Goal: Information Seeking & Learning: Understand process/instructions

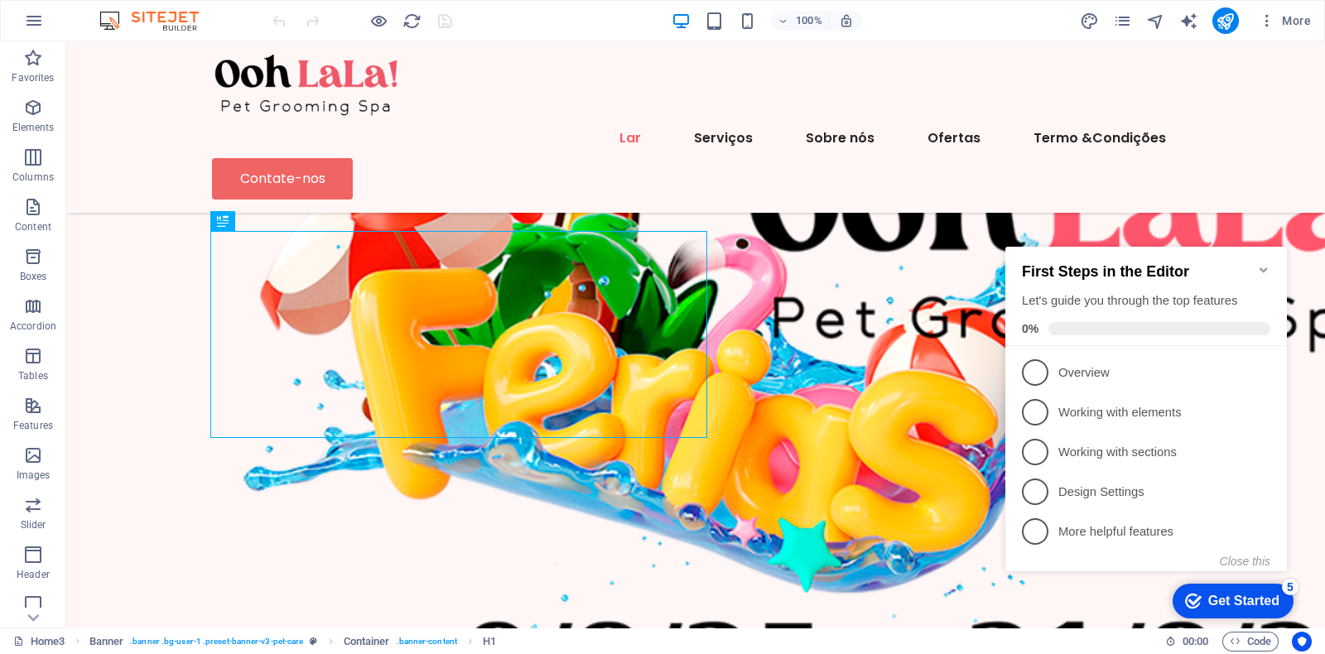
scroll to position [869, 0]
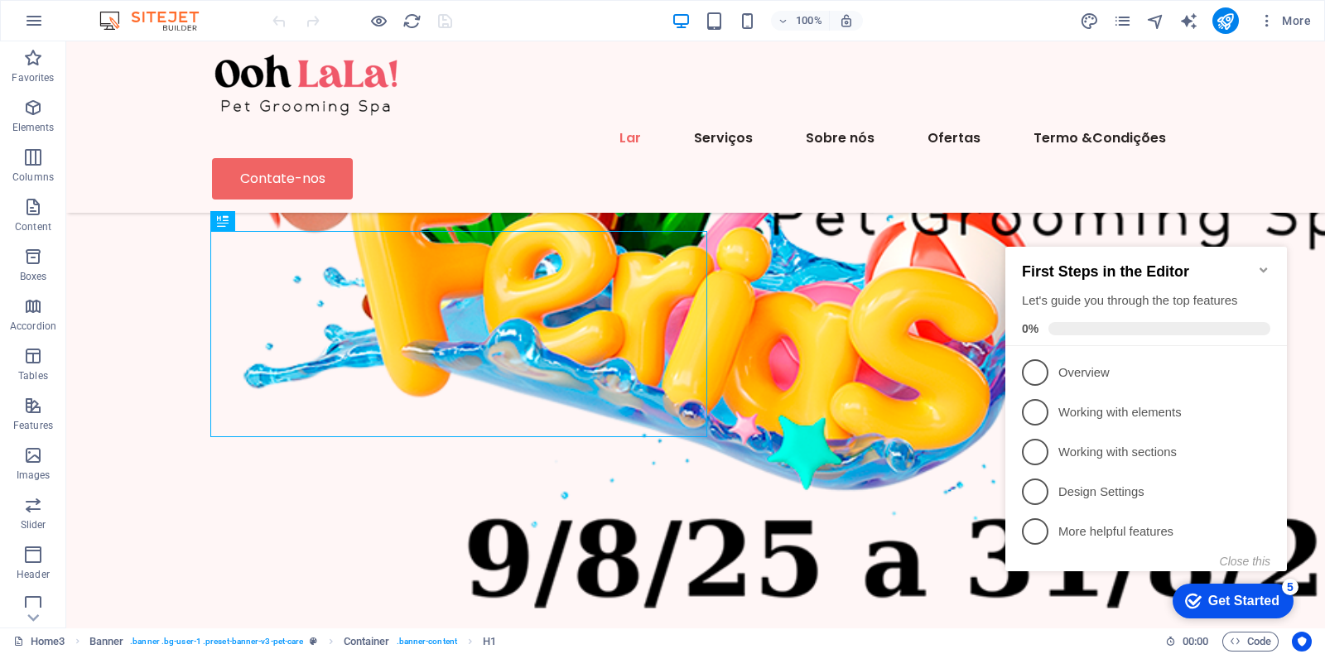
click at [1259, 263] on icon "Minimize checklist" at bounding box center [1263, 269] width 13 height 13
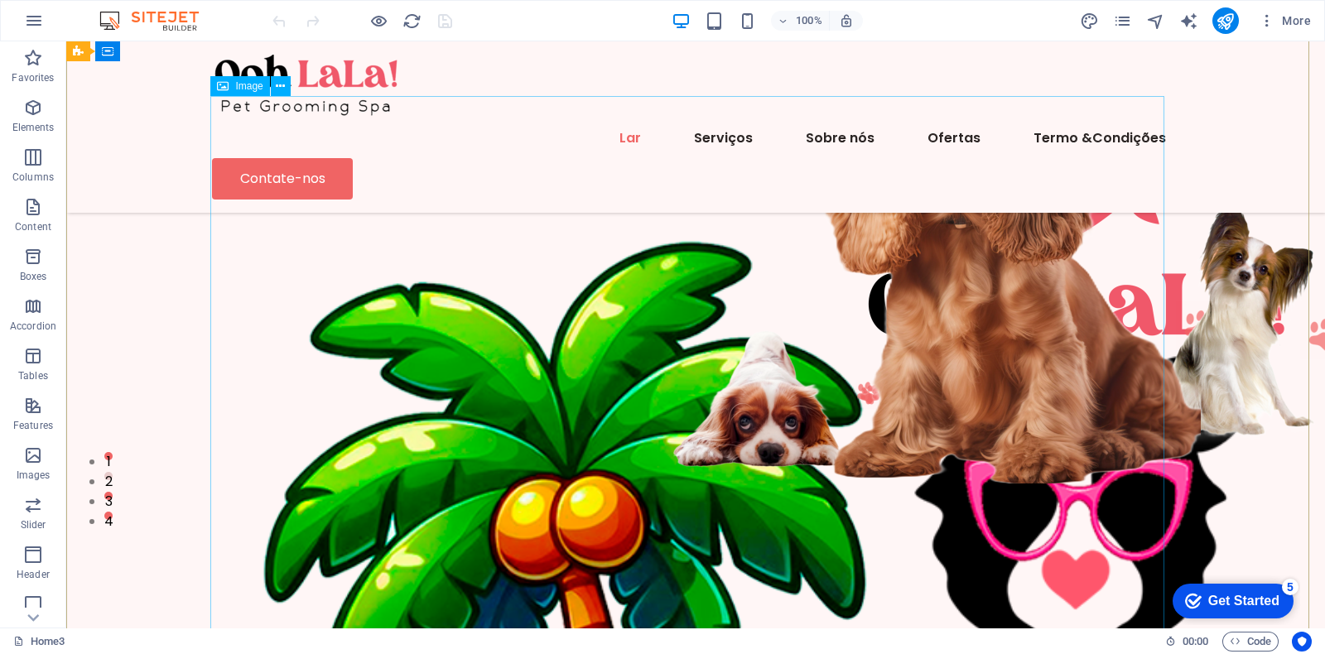
scroll to position [0, 0]
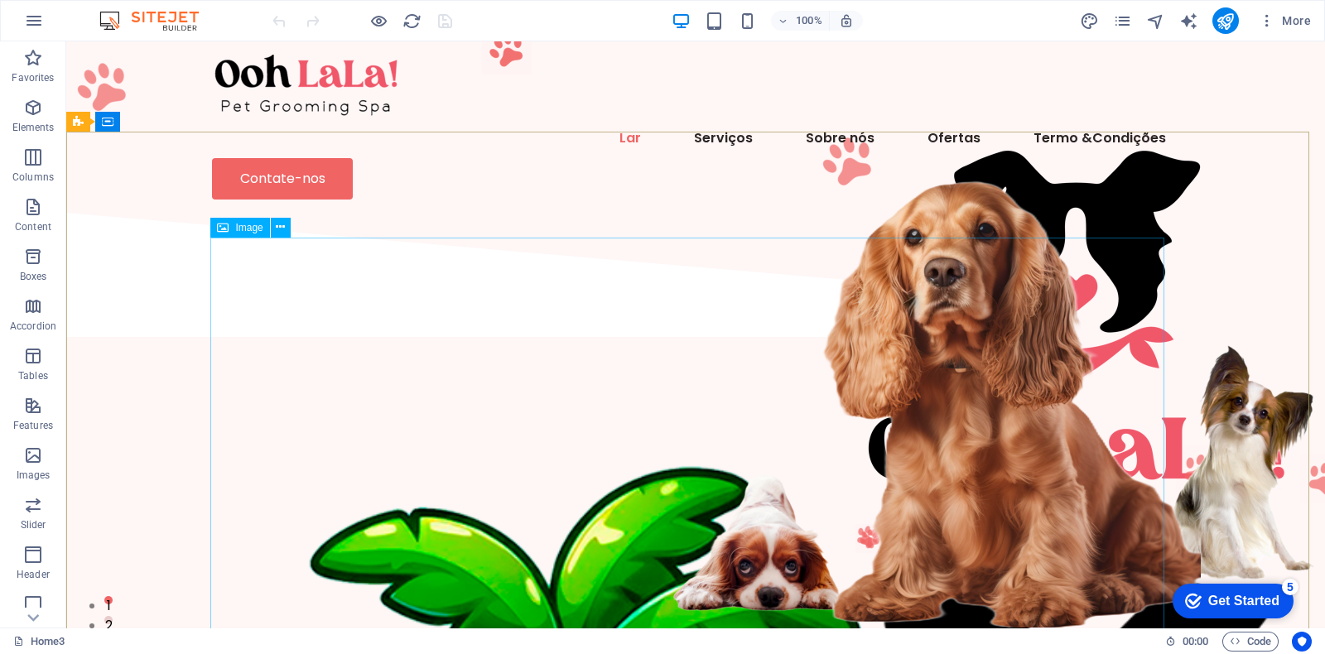
click at [244, 233] on span "Image" at bounding box center [248, 228] width 27 height 10
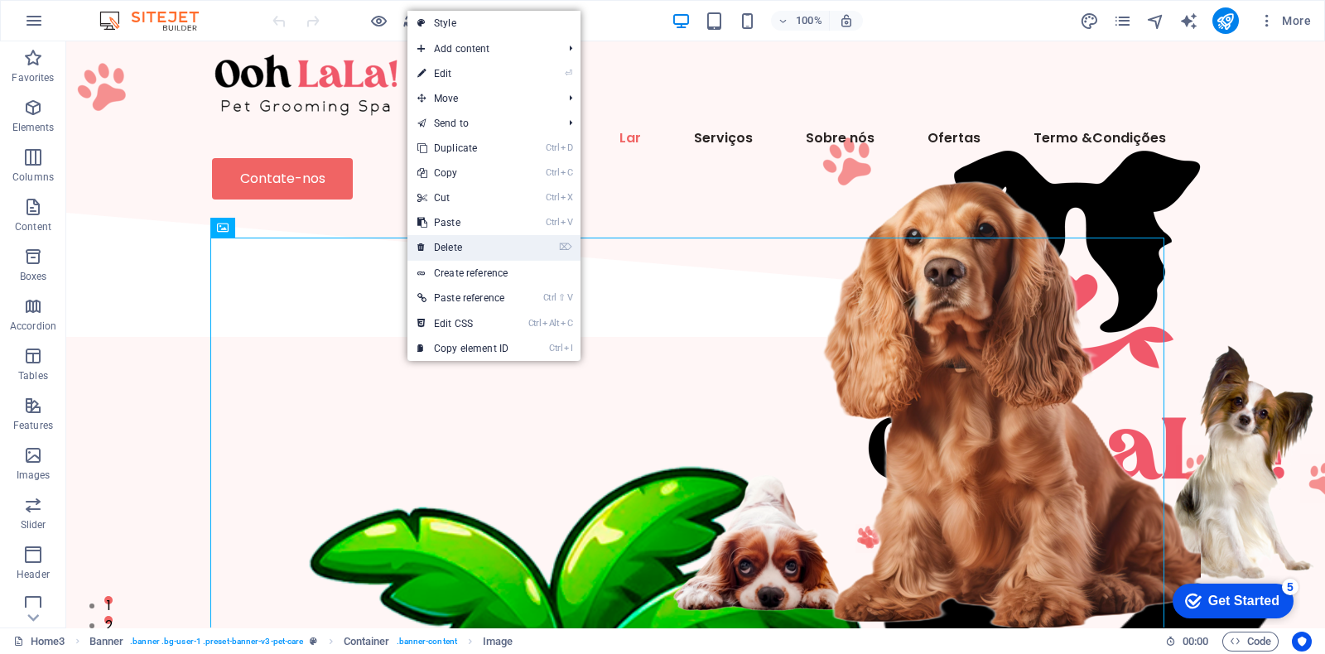
click at [495, 250] on link "⌦ Delete" at bounding box center [462, 247] width 111 height 25
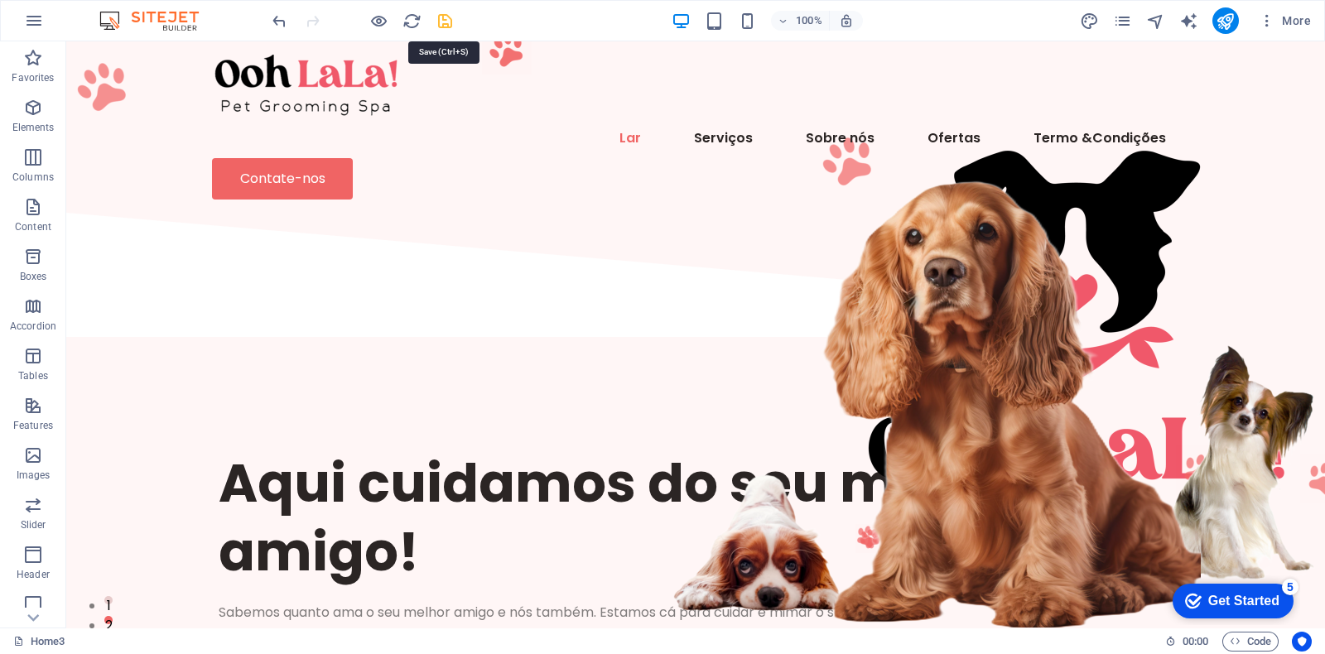
click at [444, 20] on icon "save" at bounding box center [445, 21] width 19 height 19
drag, startPoint x: 1267, startPoint y: 595, endPoint x: 1425, endPoint y: 947, distance: 385.9
click at [1266, 595] on div "Get Started" at bounding box center [1243, 601] width 71 height 15
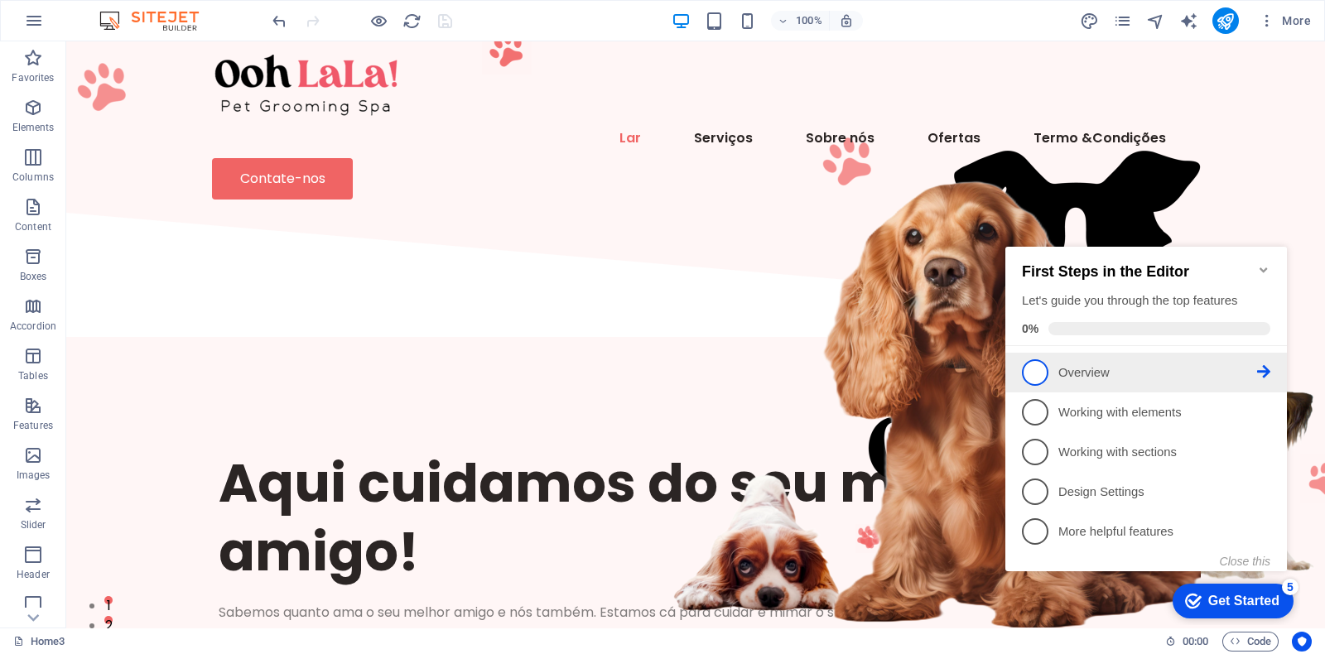
click at [1020, 370] on li "1 Overview - incomplete" at bounding box center [1146, 373] width 282 height 40
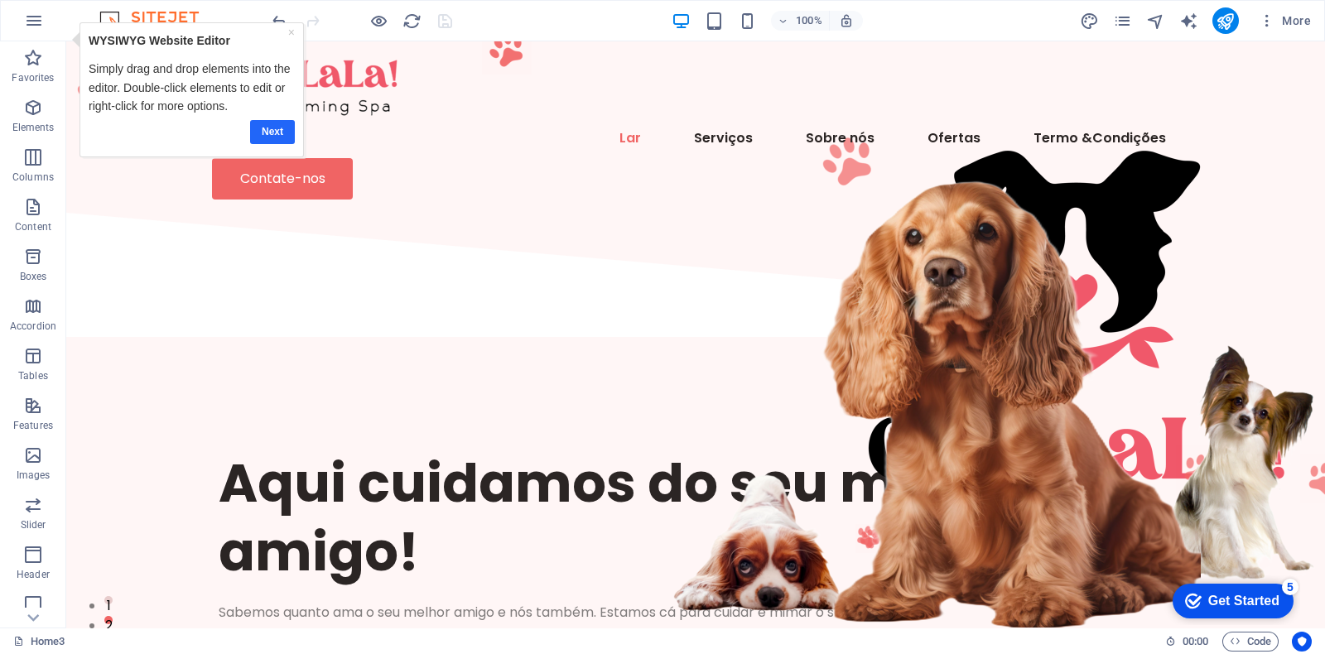
drag, startPoint x: 270, startPoint y: 133, endPoint x: 269, endPoint y: 113, distance: 19.1
click at [270, 133] on link "Next" at bounding box center [271, 131] width 45 height 24
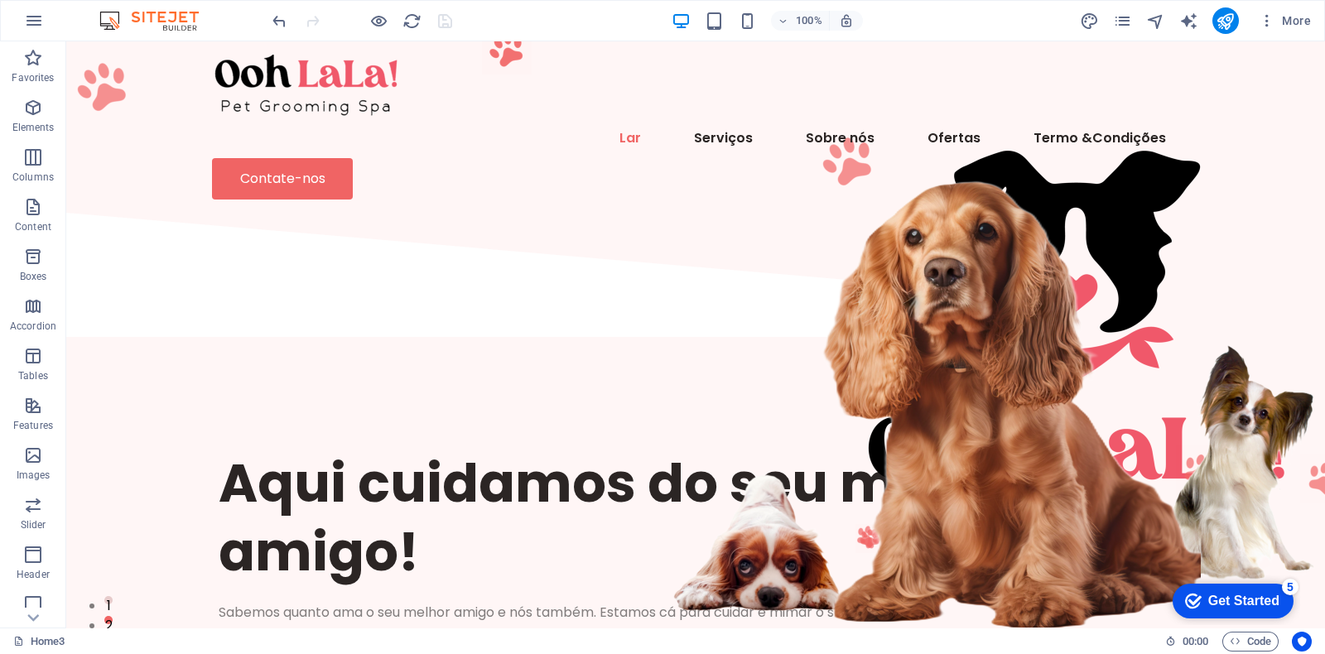
click at [1215, 595] on div "Get Started" at bounding box center [1243, 601] width 71 height 15
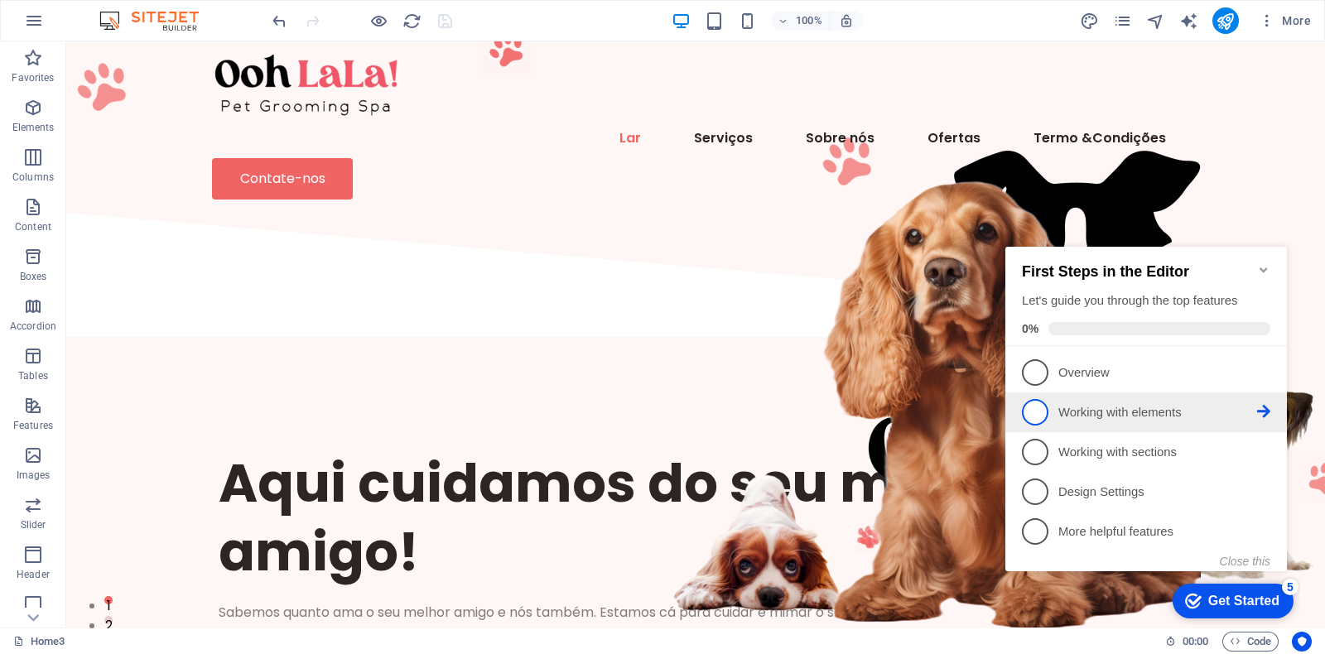
click at [1074, 407] on p "Working with elements - incomplete" at bounding box center [1157, 412] width 199 height 17
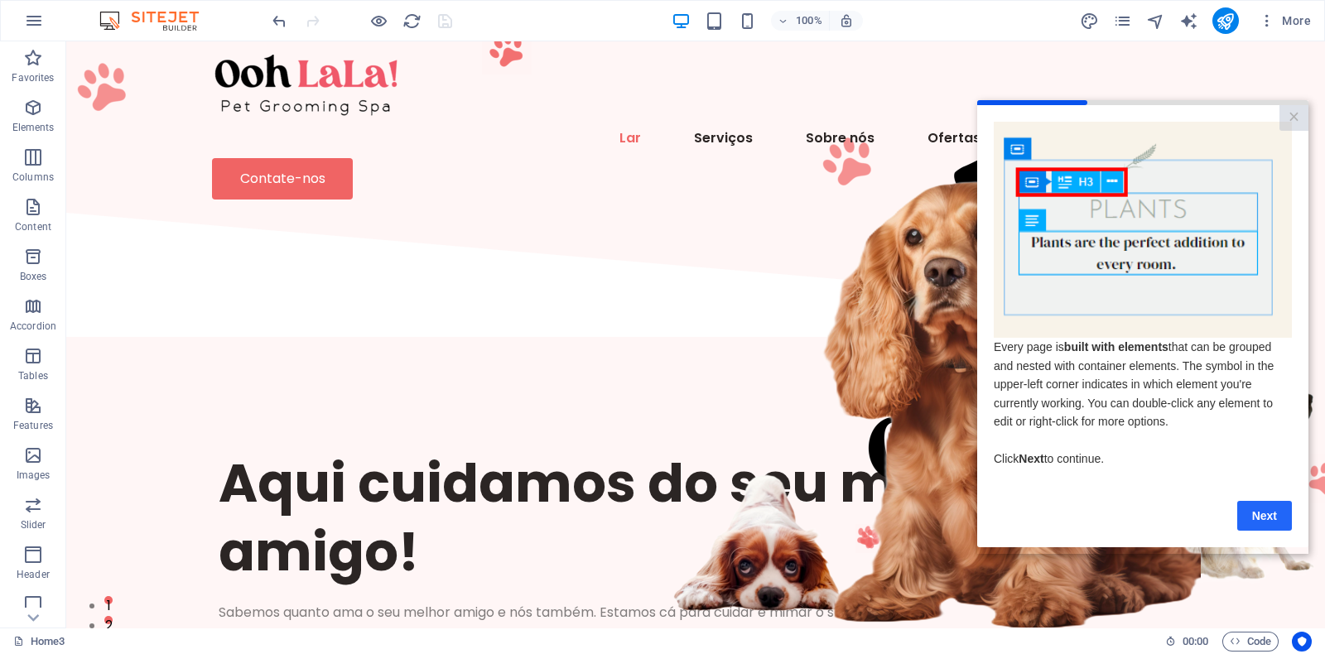
click at [1259, 516] on link "Next" at bounding box center [1264, 516] width 55 height 30
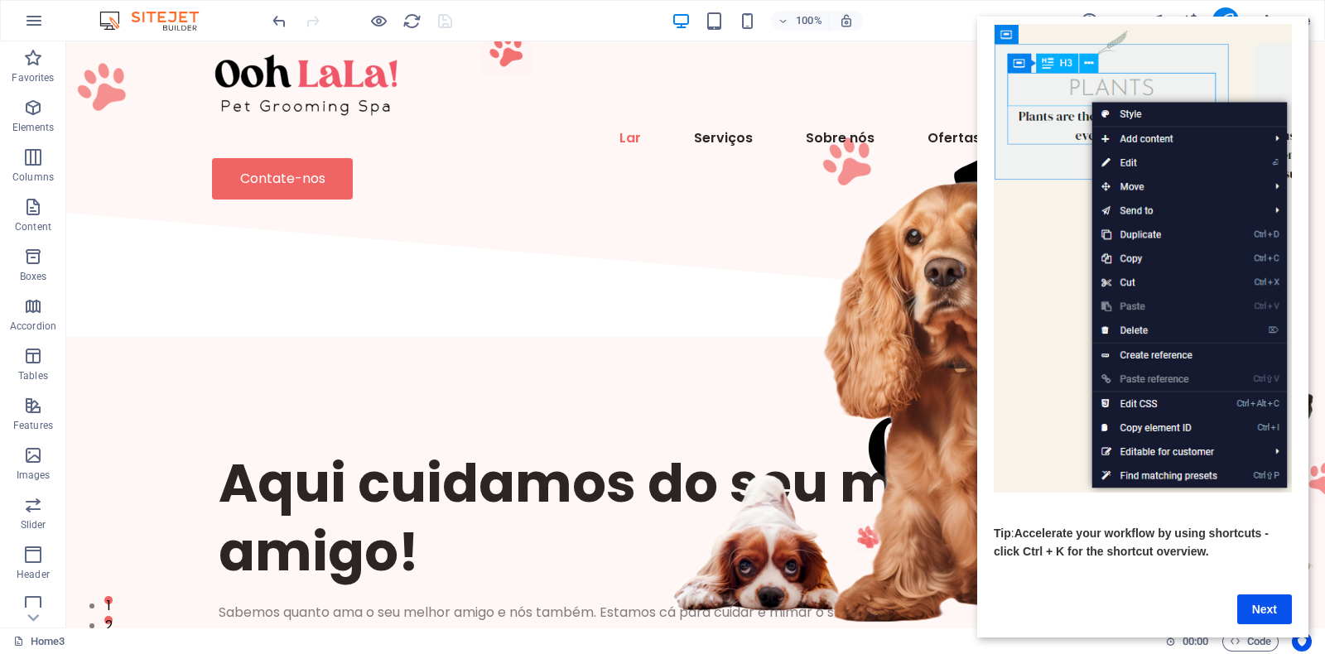
scroll to position [100, 0]
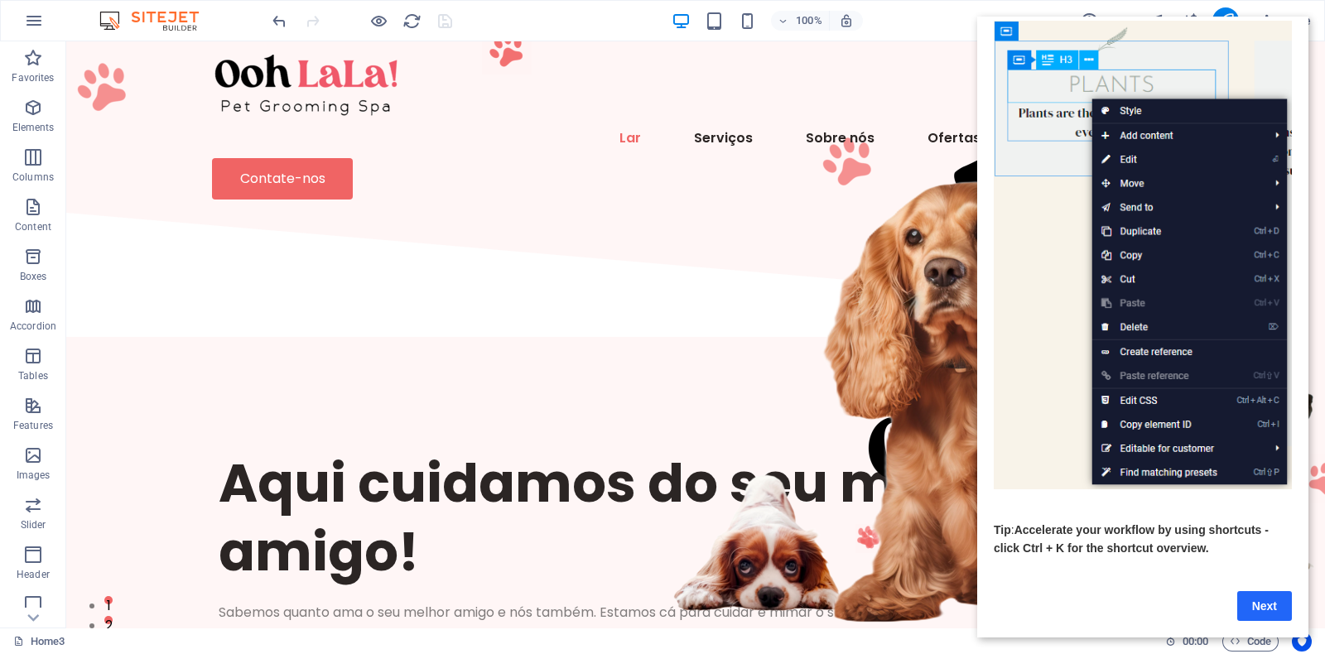
click at [1255, 591] on link "Next" at bounding box center [1264, 606] width 55 height 30
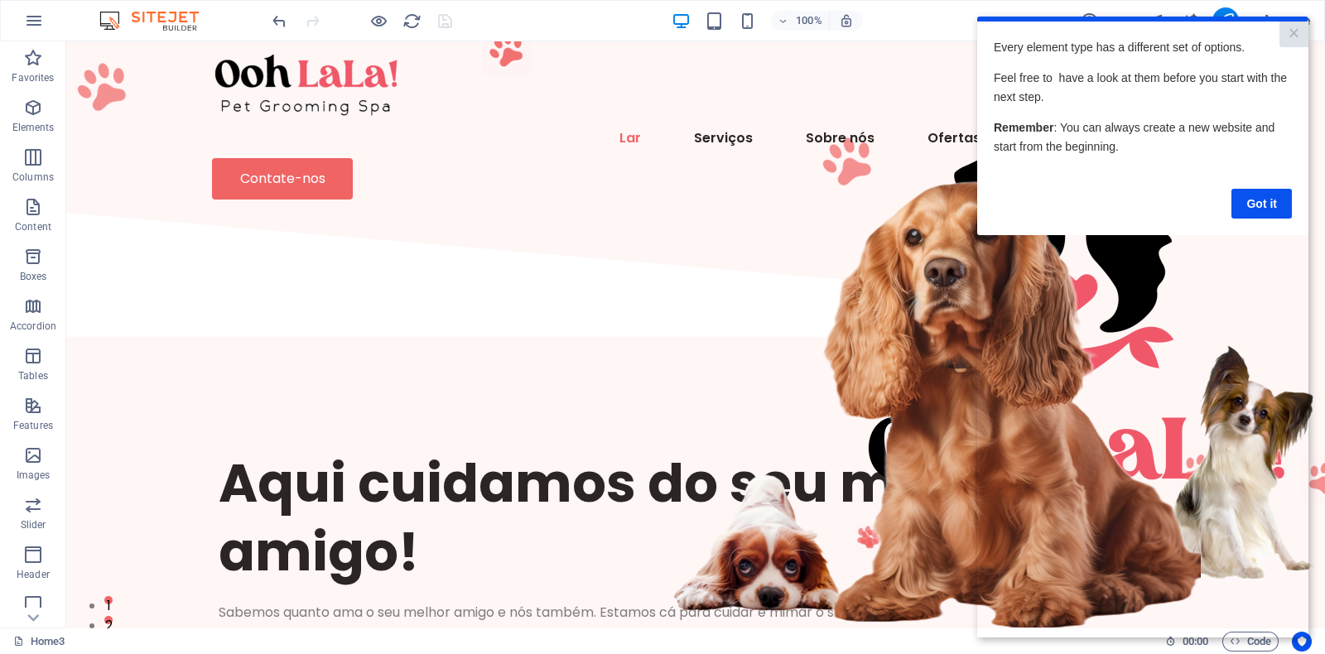
scroll to position [0, 0]
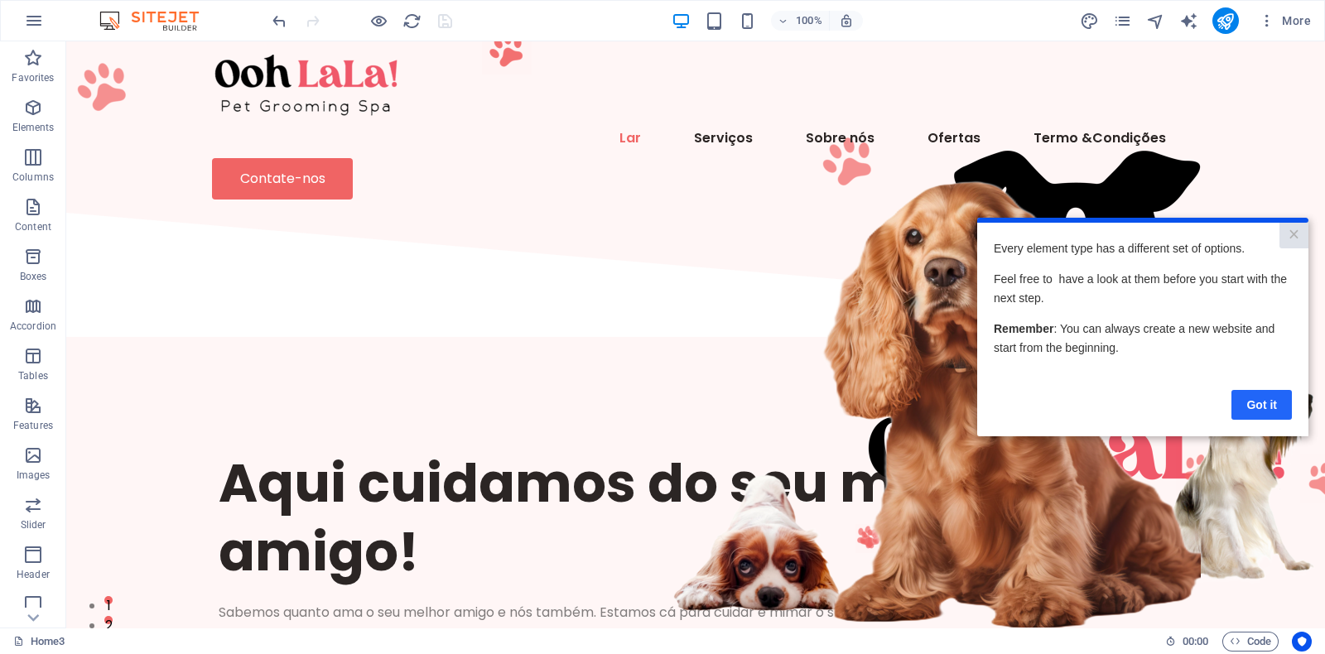
click at [1254, 399] on link "Got it" at bounding box center [1261, 405] width 60 height 30
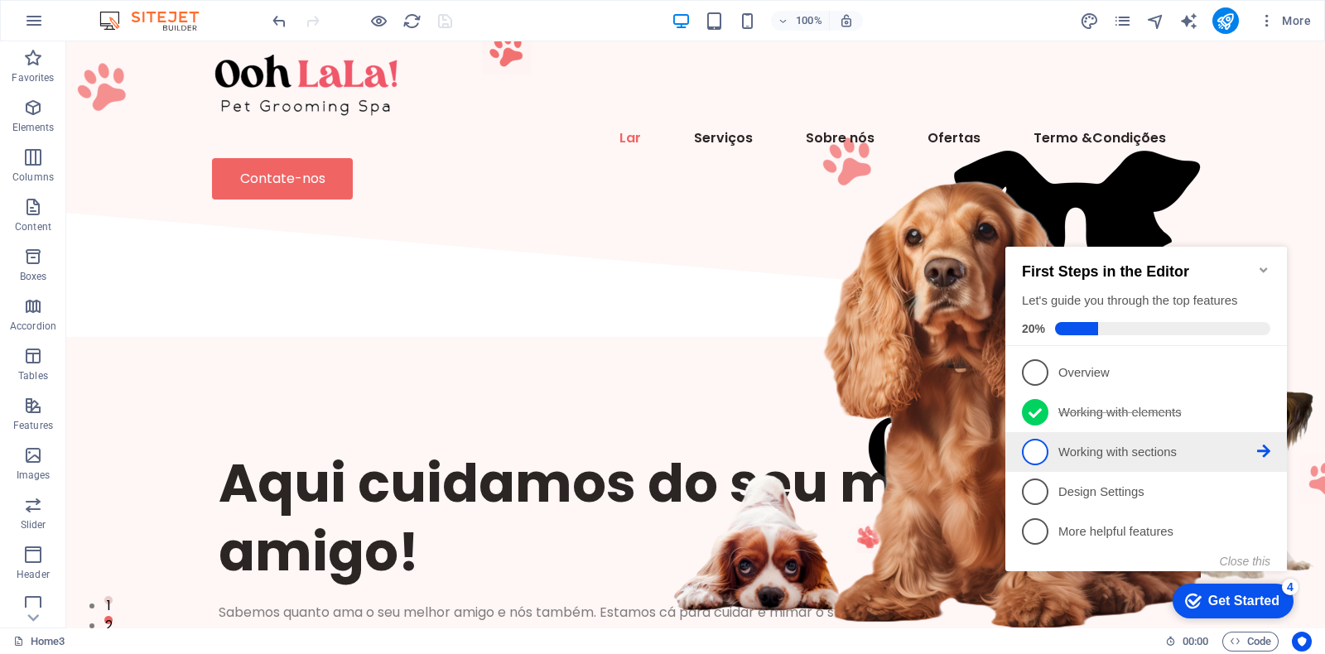
click at [1120, 447] on p "Working with sections - incomplete" at bounding box center [1157, 452] width 199 height 17
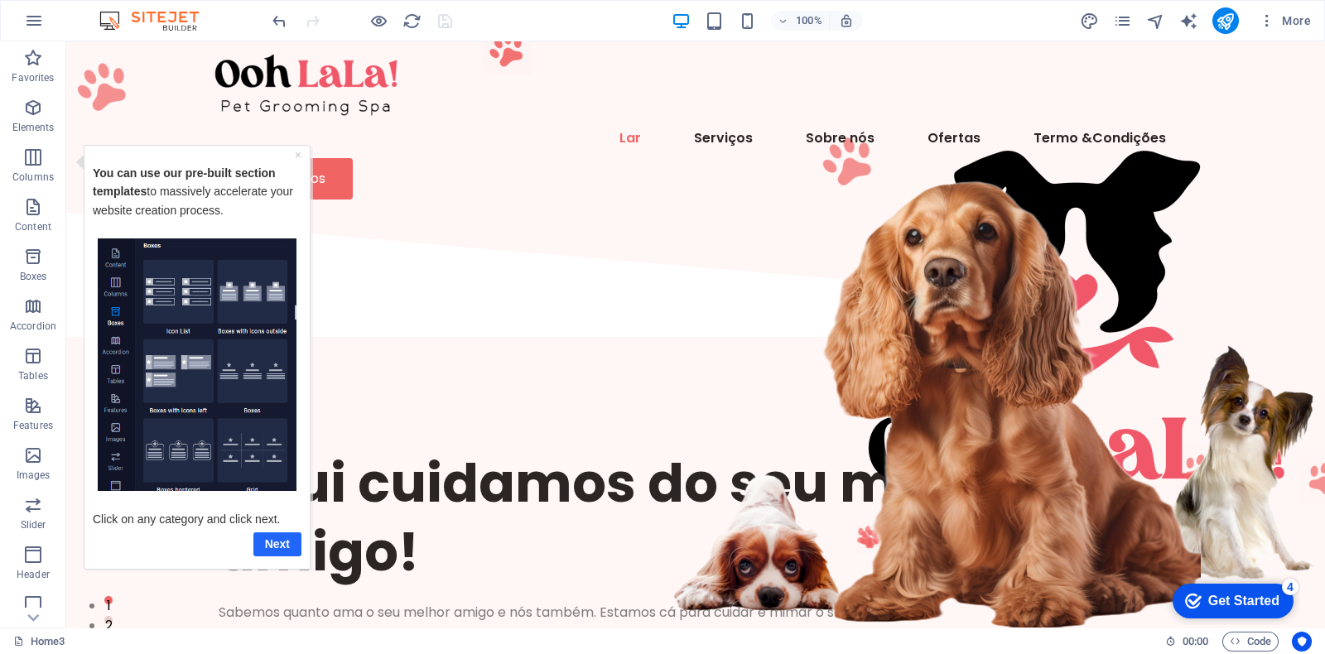
click at [277, 541] on link "Next" at bounding box center [277, 544] width 48 height 24
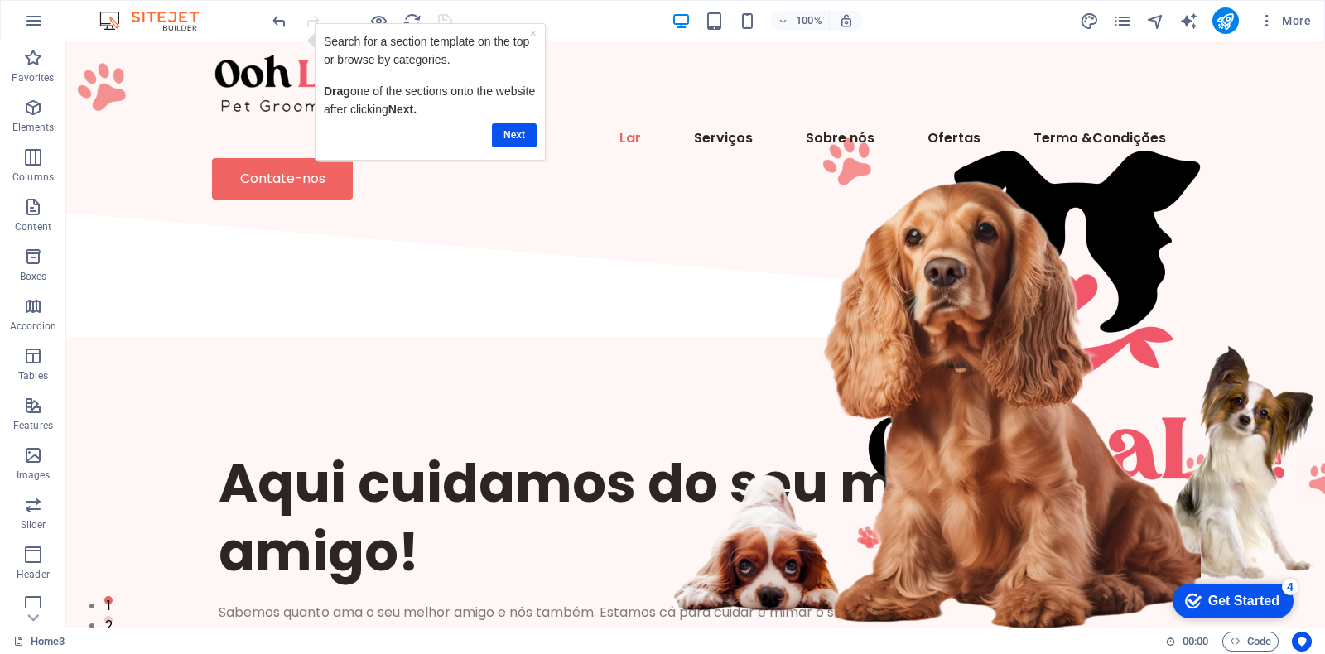
click at [1212, 598] on div "Get Started" at bounding box center [1243, 601] width 71 height 15
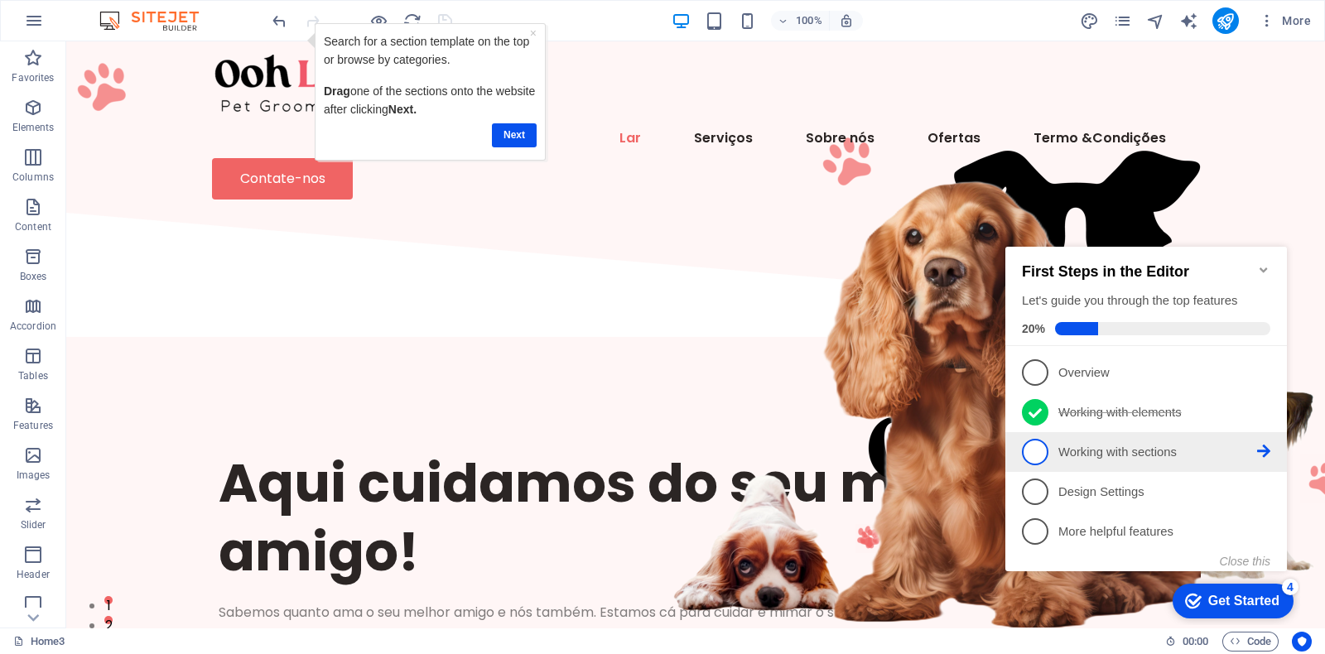
click at [1103, 446] on p "Working with sections - incomplete" at bounding box center [1157, 452] width 199 height 17
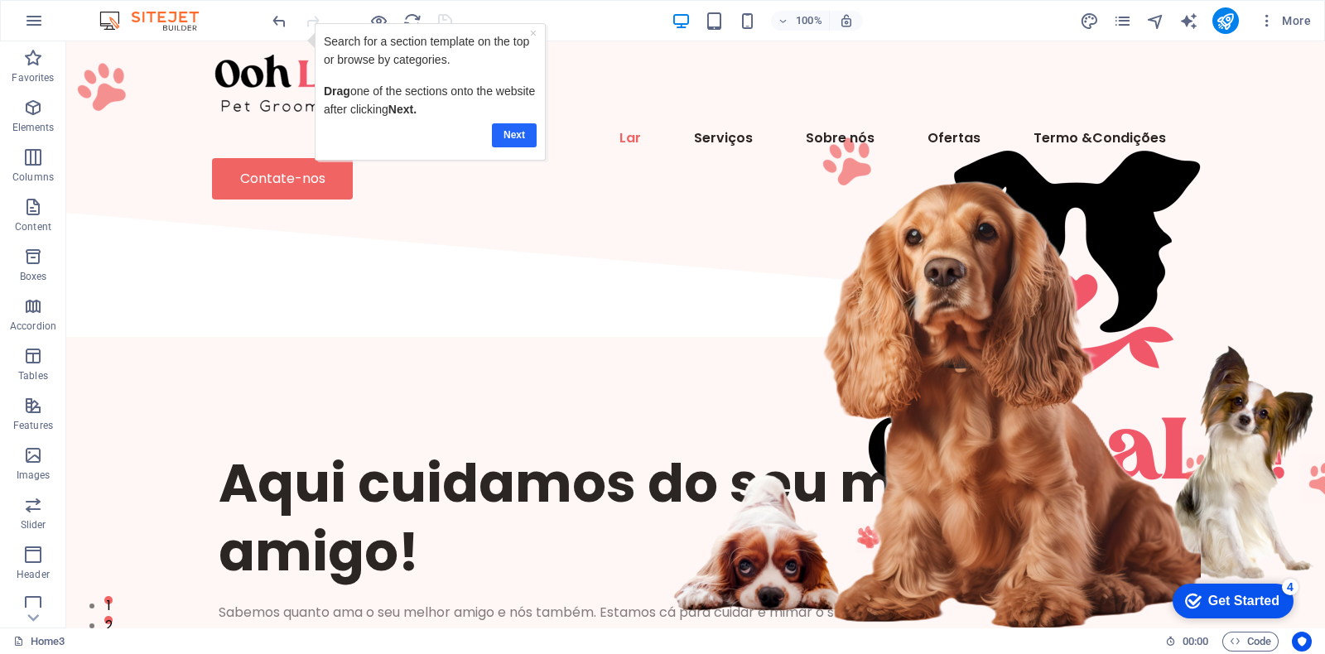
drag, startPoint x: 501, startPoint y: 136, endPoint x: 737, endPoint y: 118, distance: 236.7
click at [501, 136] on link "Next" at bounding box center [513, 135] width 45 height 24
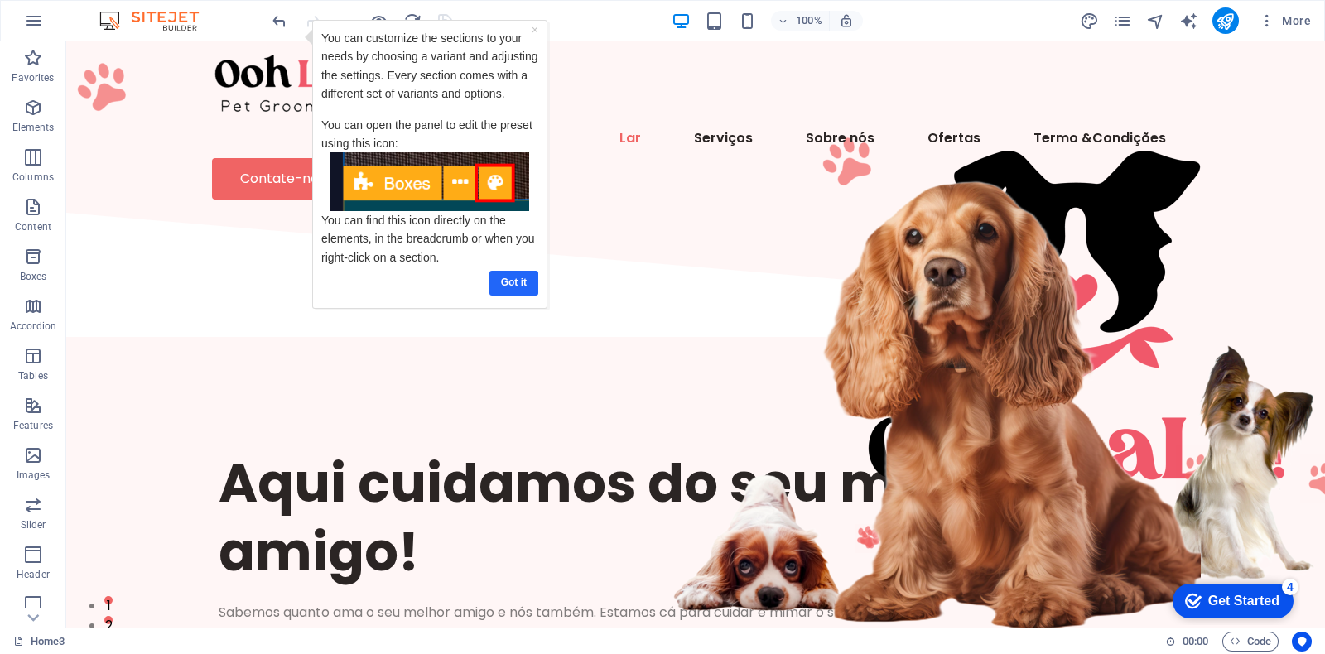
click at [518, 287] on link "Got it" at bounding box center [513, 282] width 49 height 24
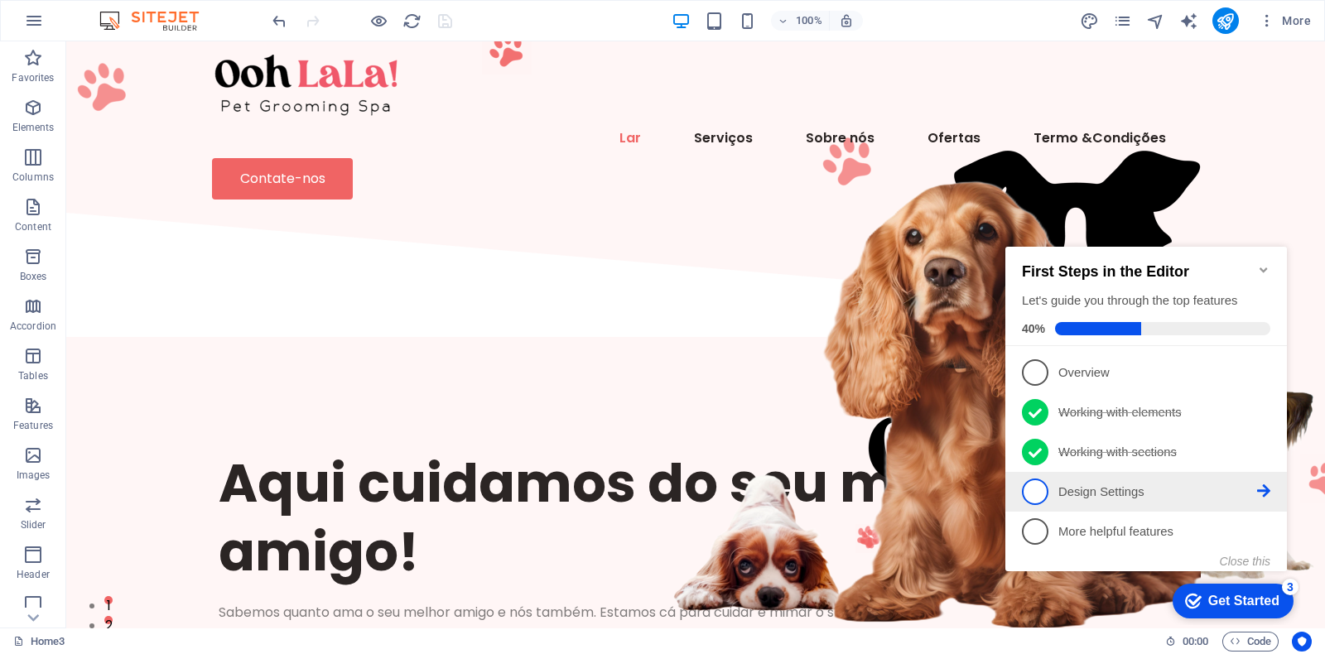
click at [1073, 484] on p "Design Settings - incomplete" at bounding box center [1157, 492] width 199 height 17
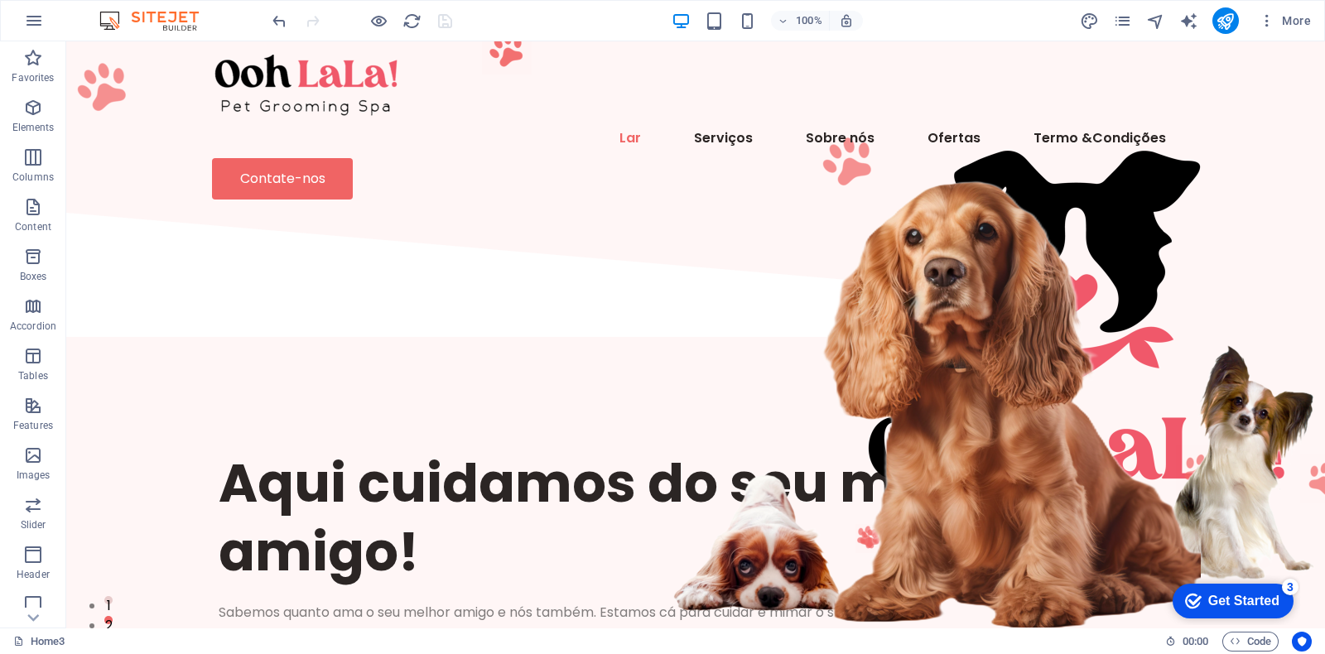
click at [1251, 596] on div "Get Started" at bounding box center [1243, 601] width 71 height 15
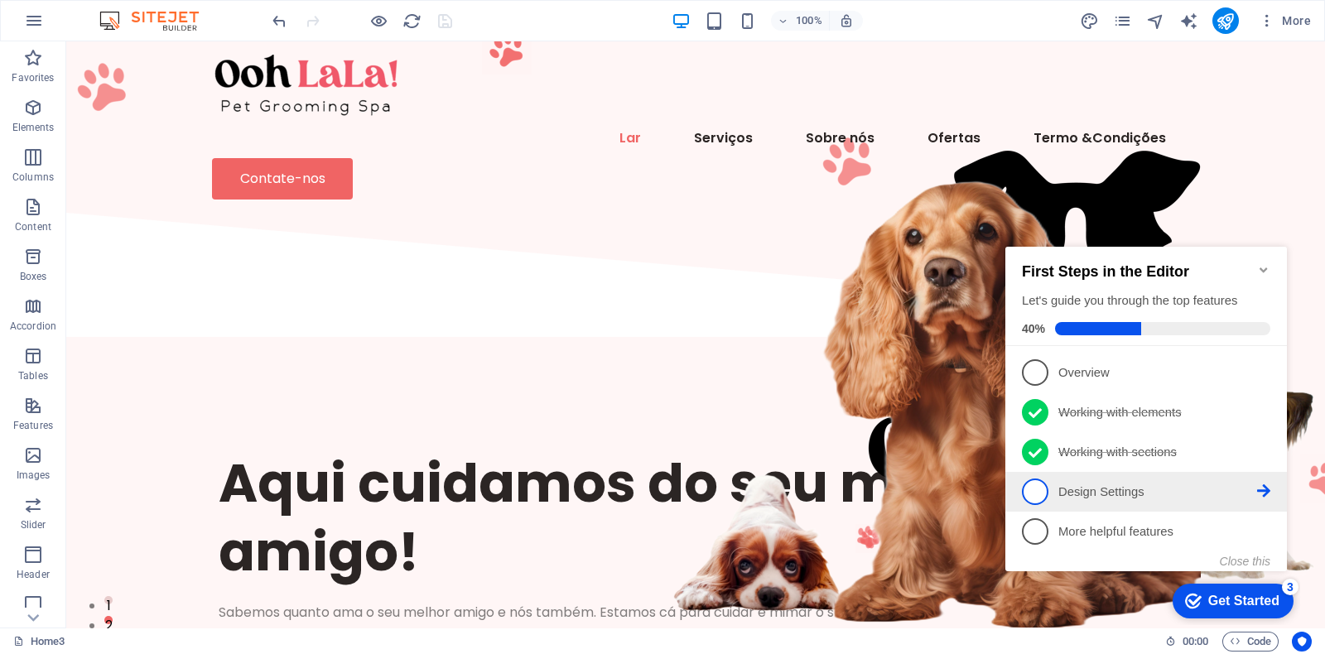
click at [1069, 486] on p "Design Settings - incomplete" at bounding box center [1157, 492] width 199 height 17
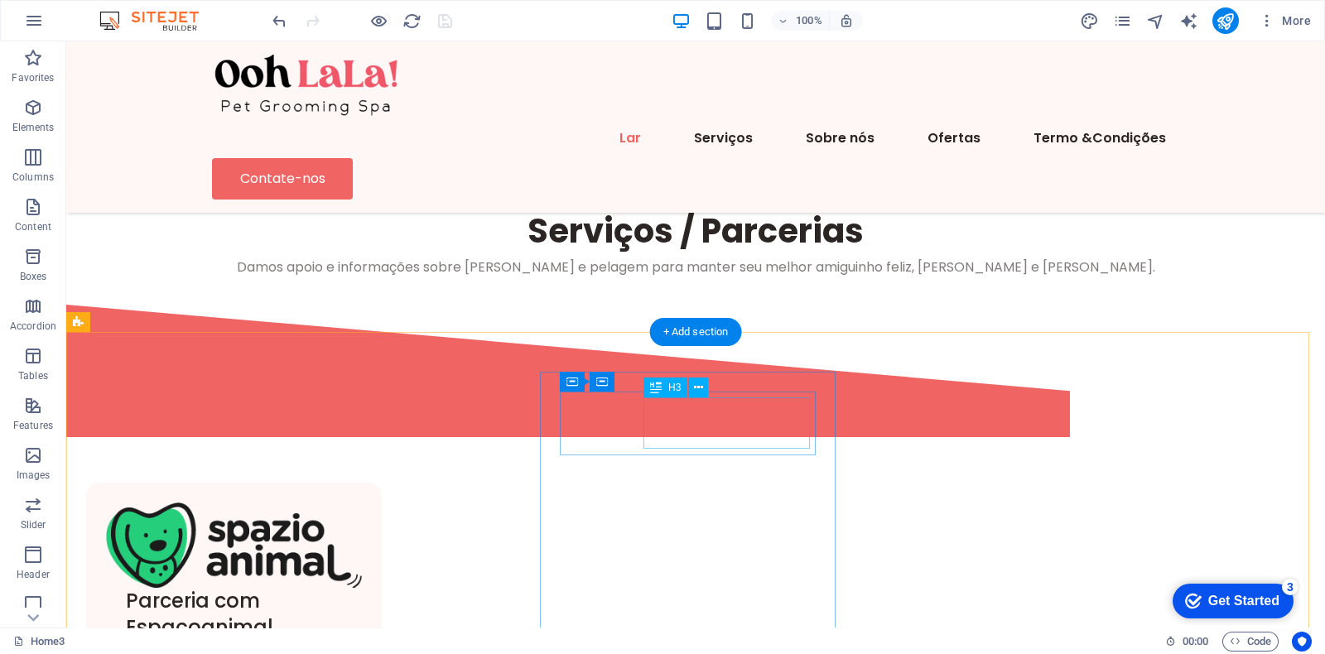
scroll to position [621, 0]
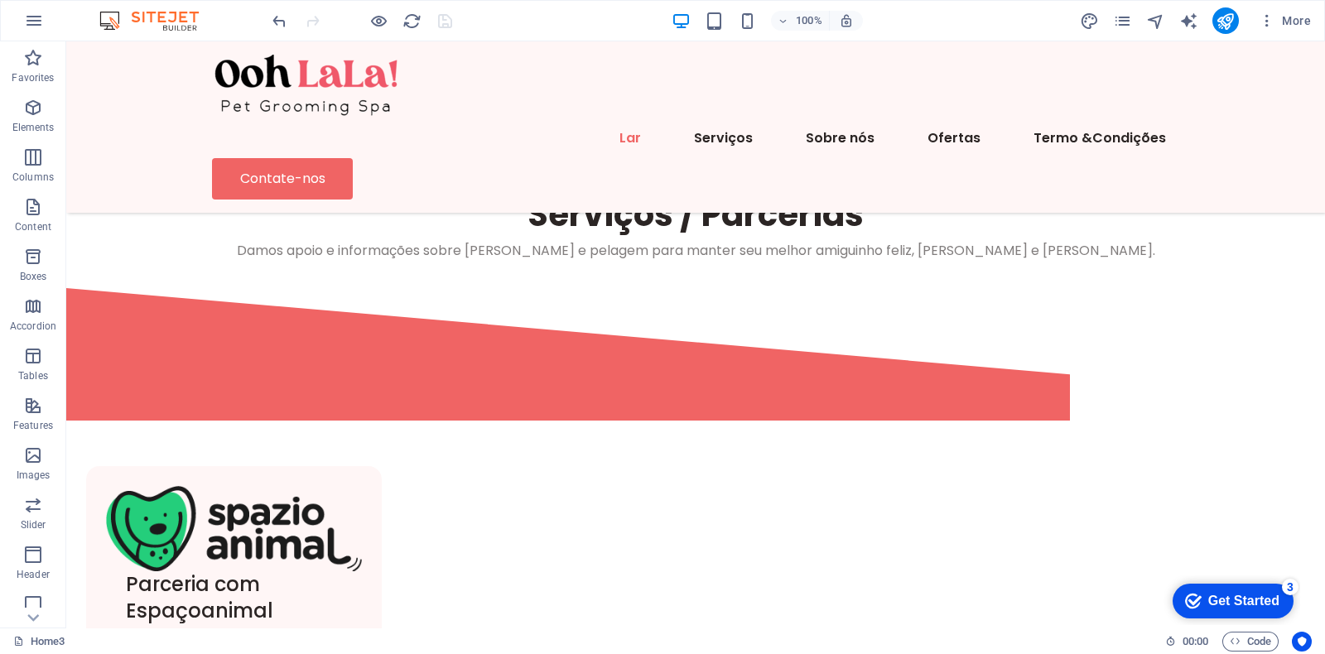
click at [1226, 605] on div "Get Started" at bounding box center [1243, 601] width 71 height 15
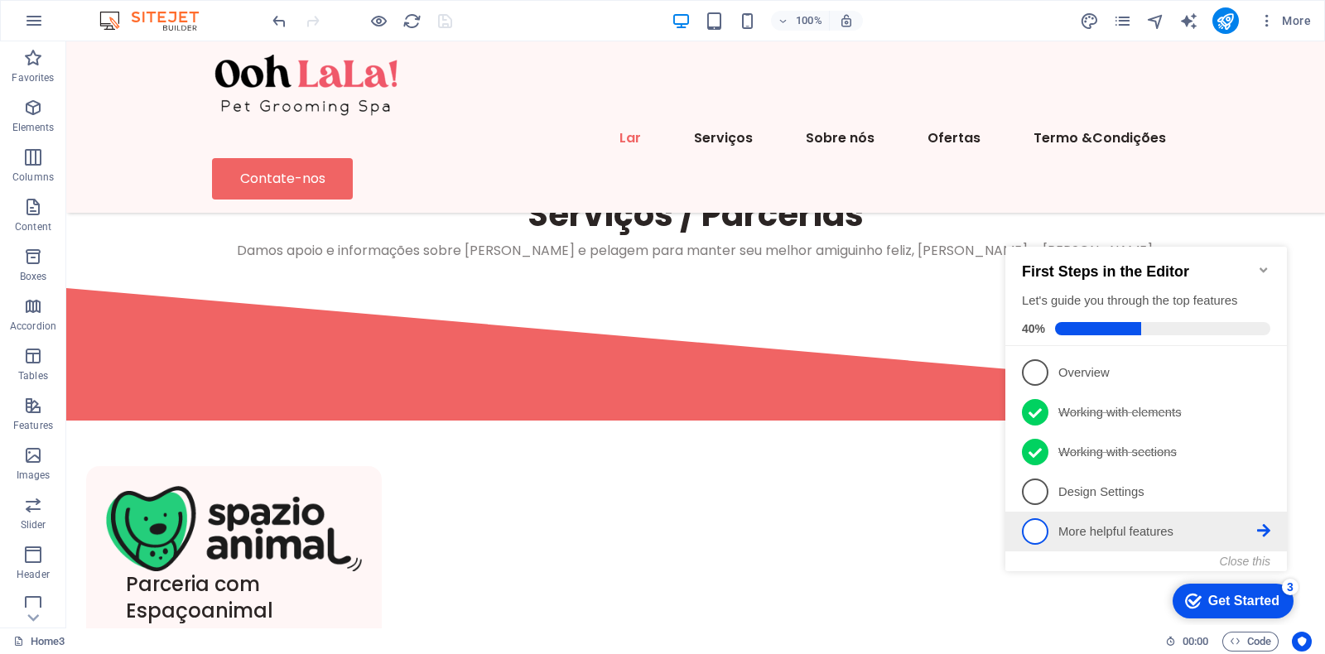
click at [1097, 527] on p "More helpful features - incomplete" at bounding box center [1157, 531] width 199 height 17
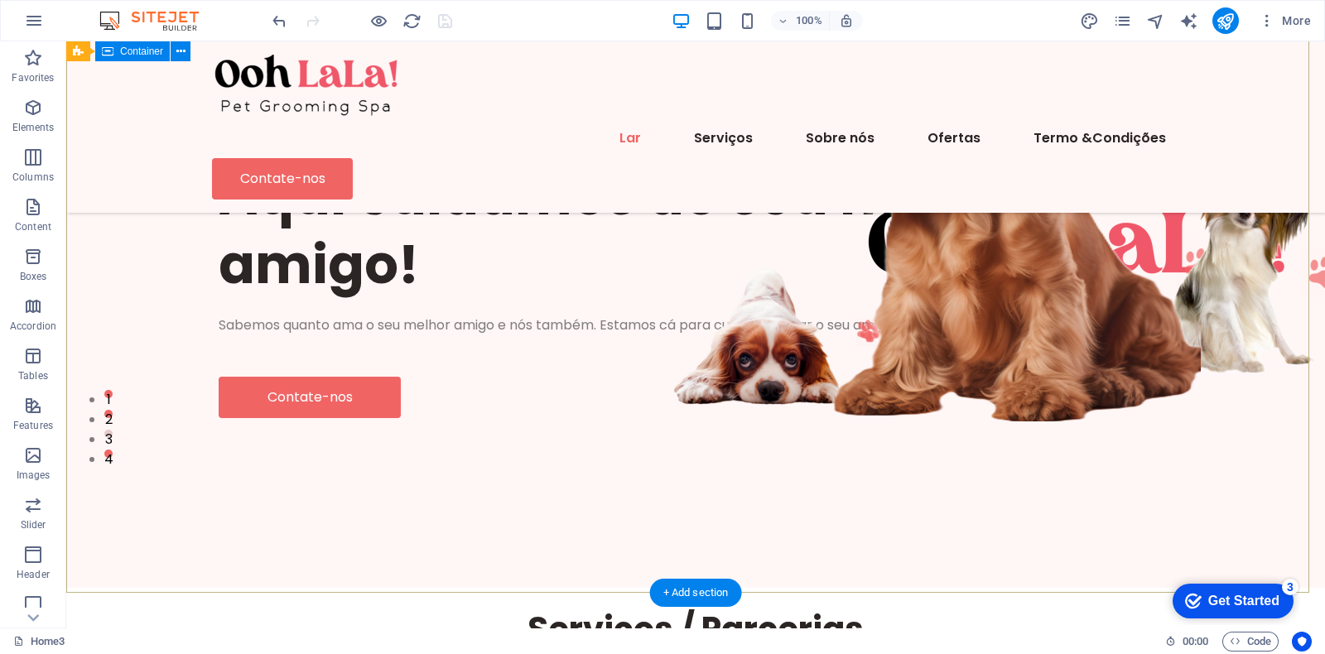
scroll to position [0, 0]
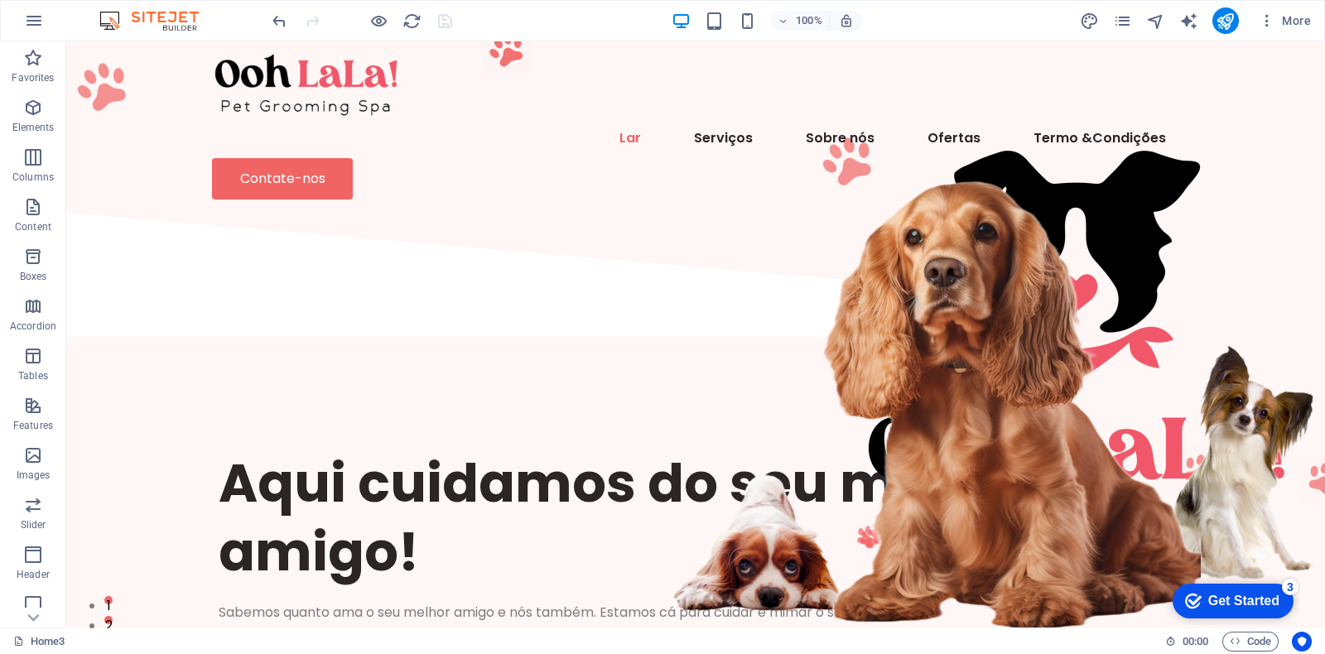
click at [1230, 595] on div "Get Started" at bounding box center [1243, 601] width 71 height 15
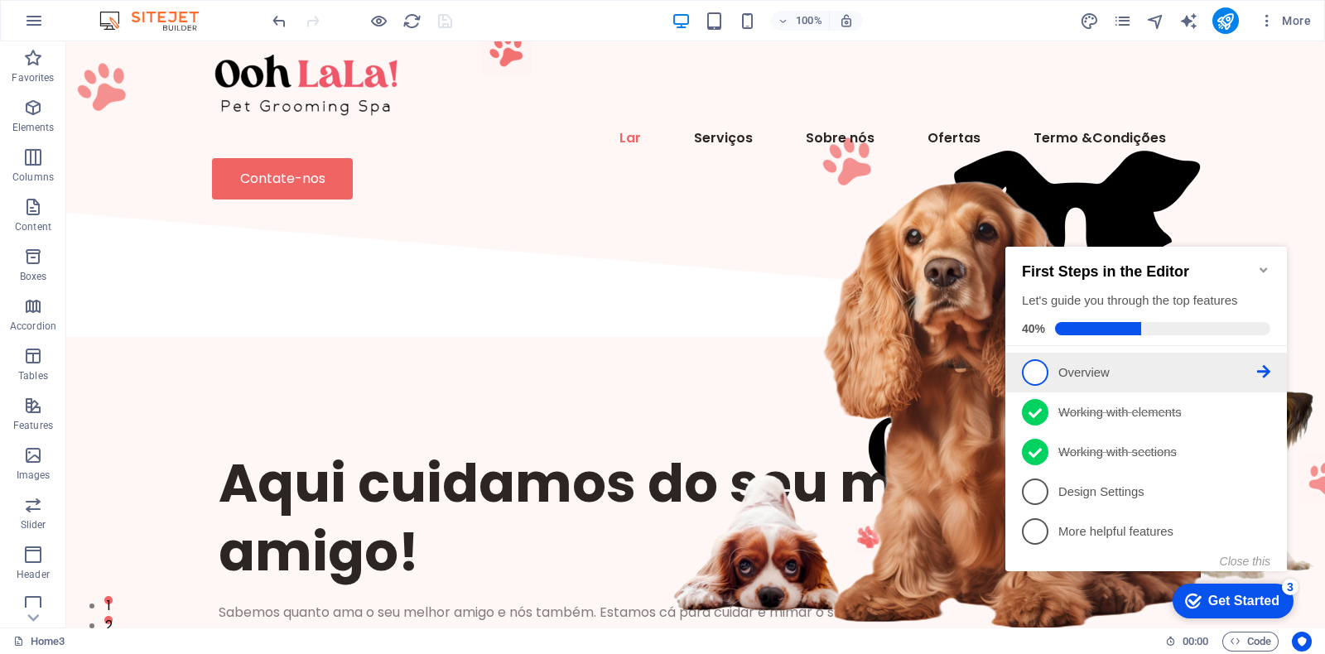
click at [1097, 369] on p "Overview - incomplete" at bounding box center [1157, 372] width 199 height 17
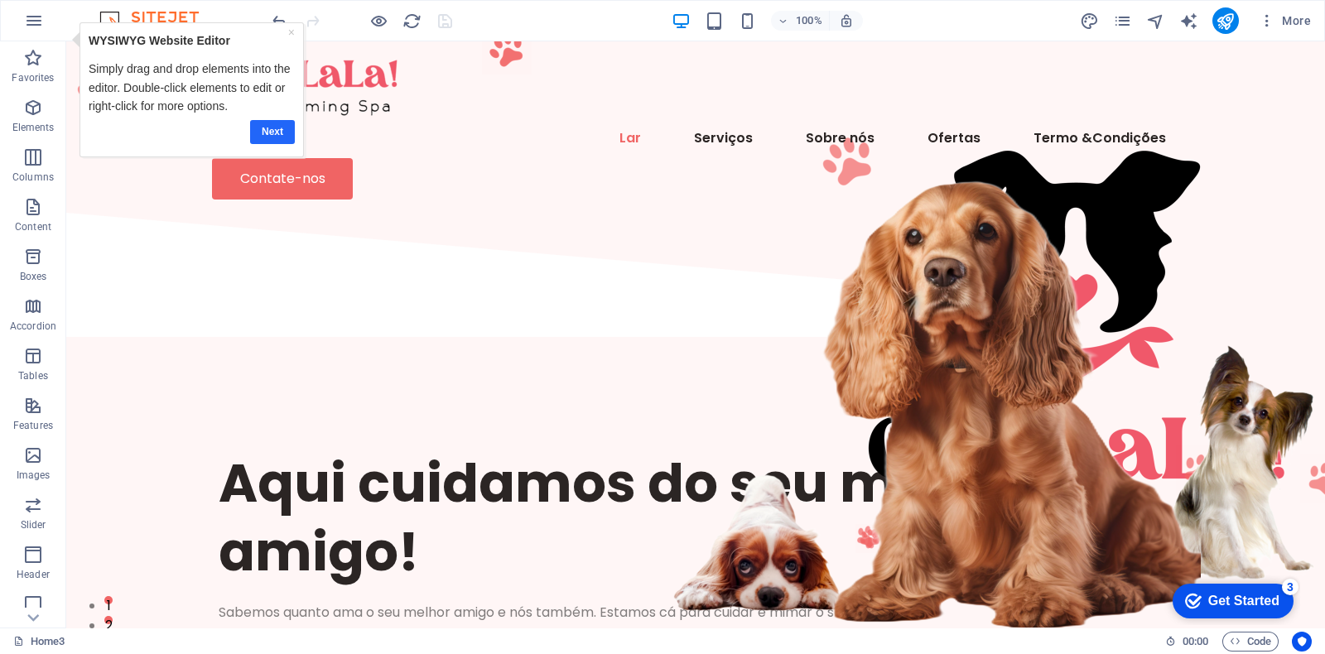
click at [272, 128] on link "Next" at bounding box center [271, 131] width 45 height 24
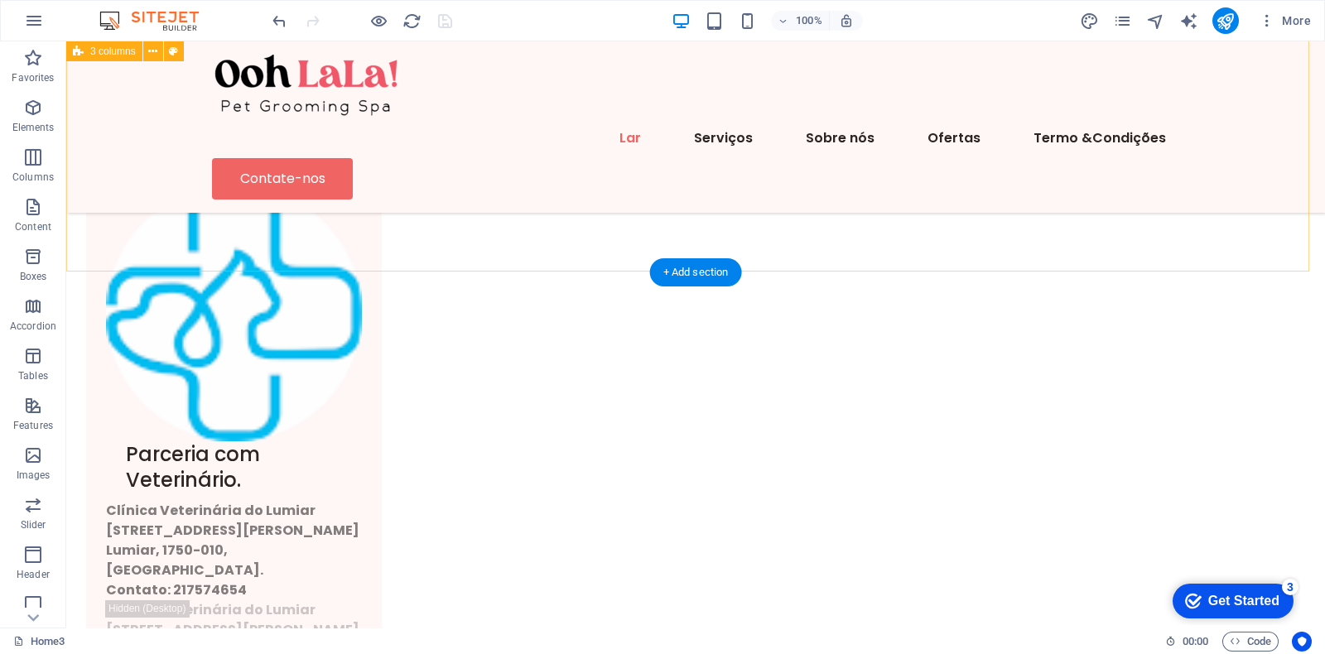
scroll to position [1448, 0]
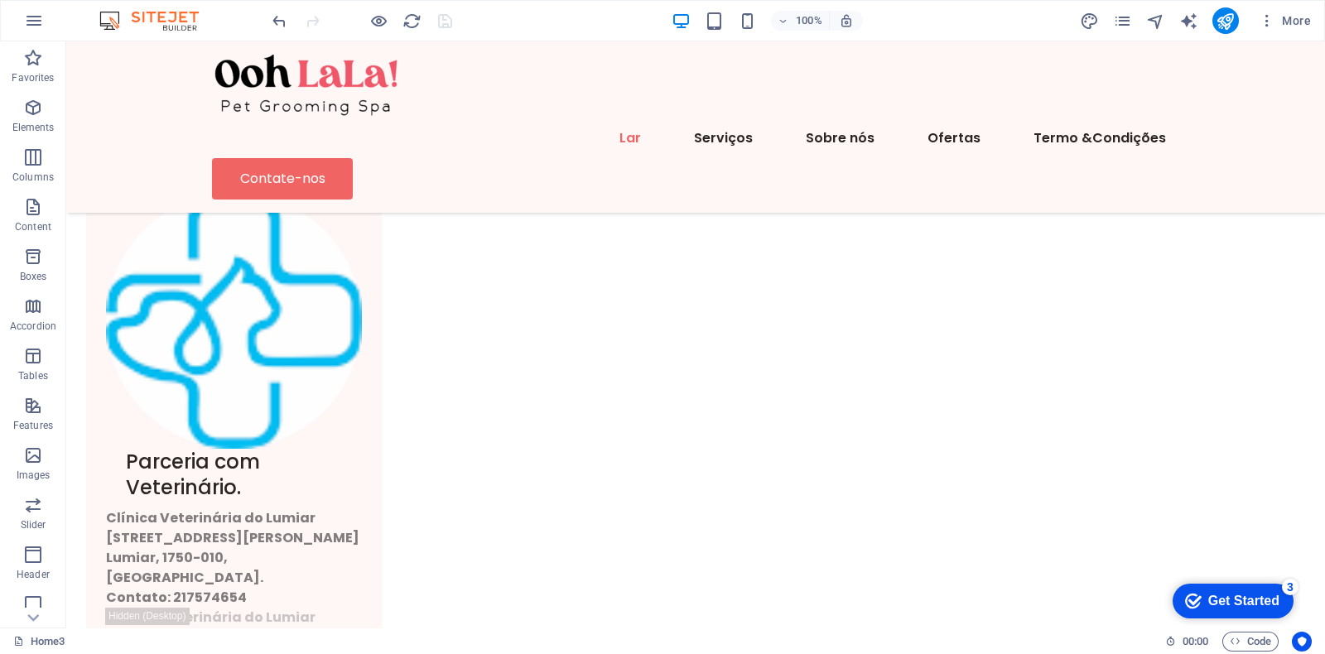
click at [1213, 604] on div "Get Started" at bounding box center [1243, 601] width 71 height 15
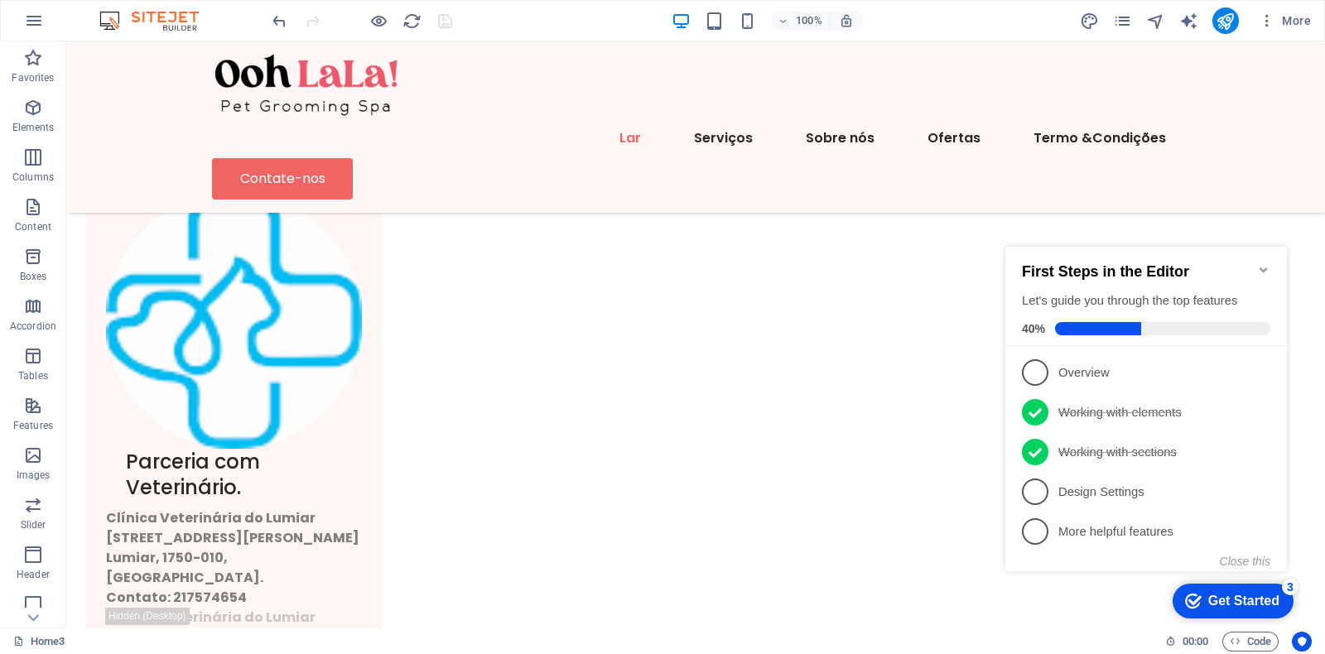
click at [1262, 480] on link "4 Design Settings - incomplete" at bounding box center [1146, 492] width 248 height 27
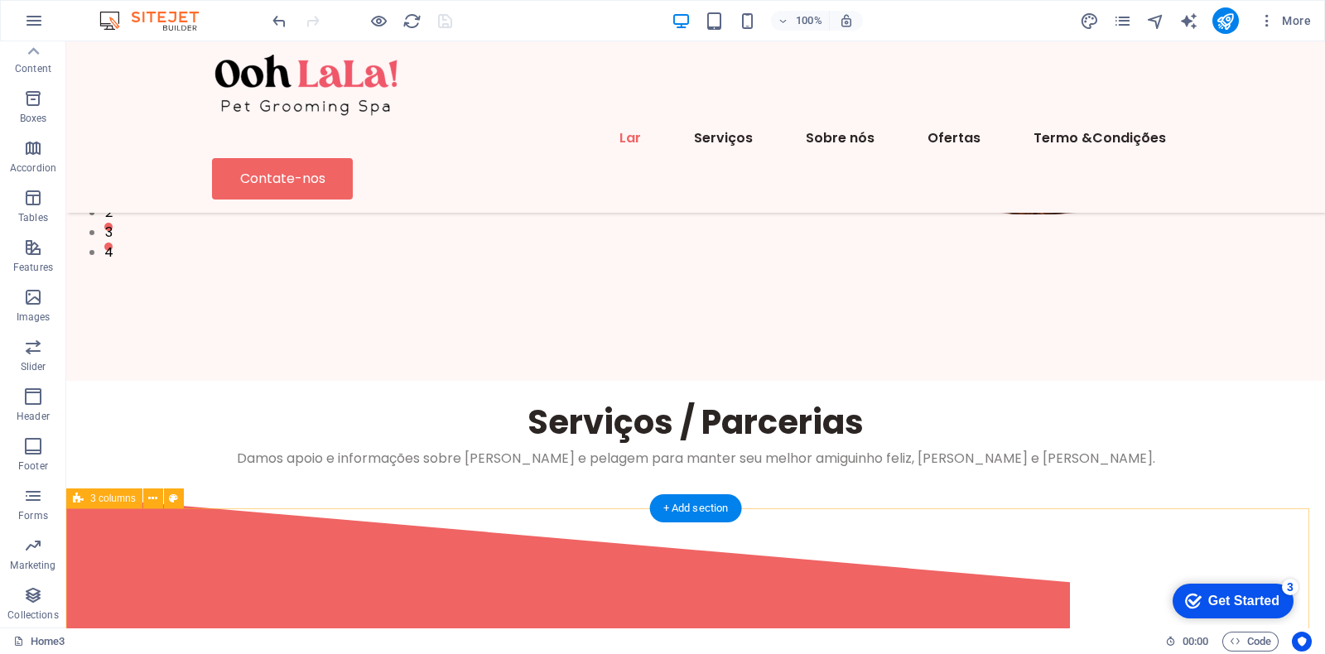
scroll to position [0, 0]
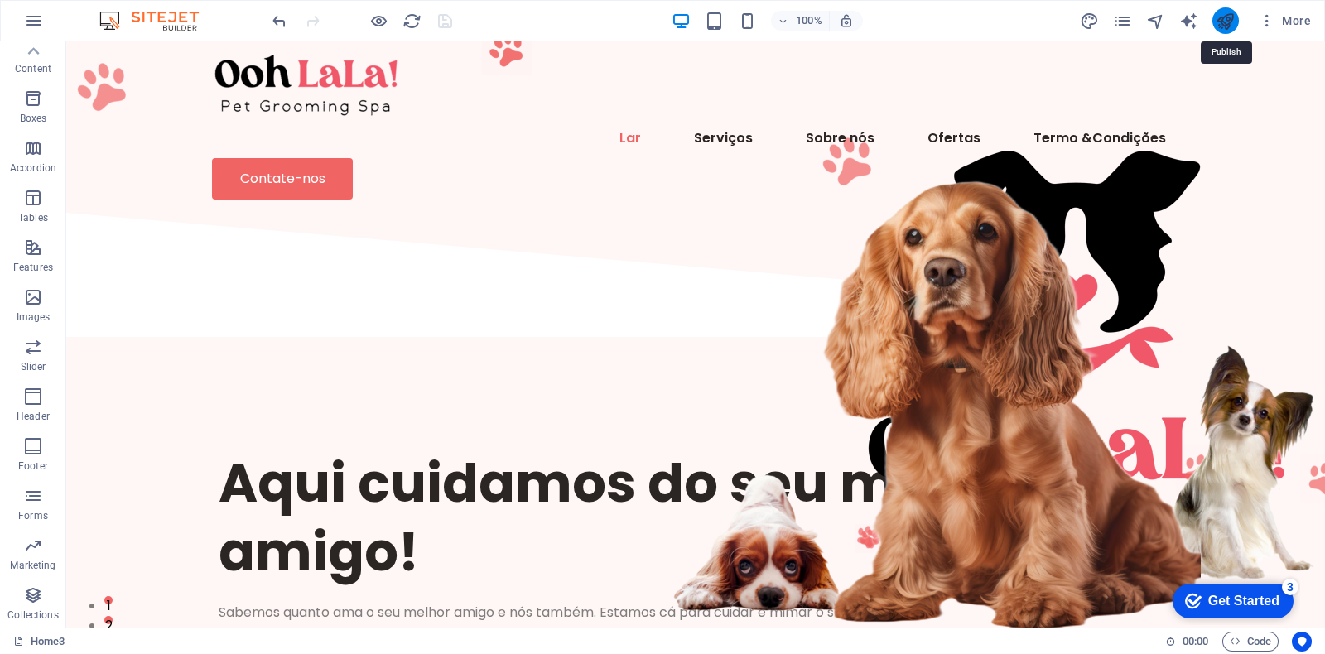
click at [1220, 24] on icon "publish" at bounding box center [1225, 21] width 19 height 19
click at [1222, 19] on icon "publish" at bounding box center [1225, 21] width 19 height 19
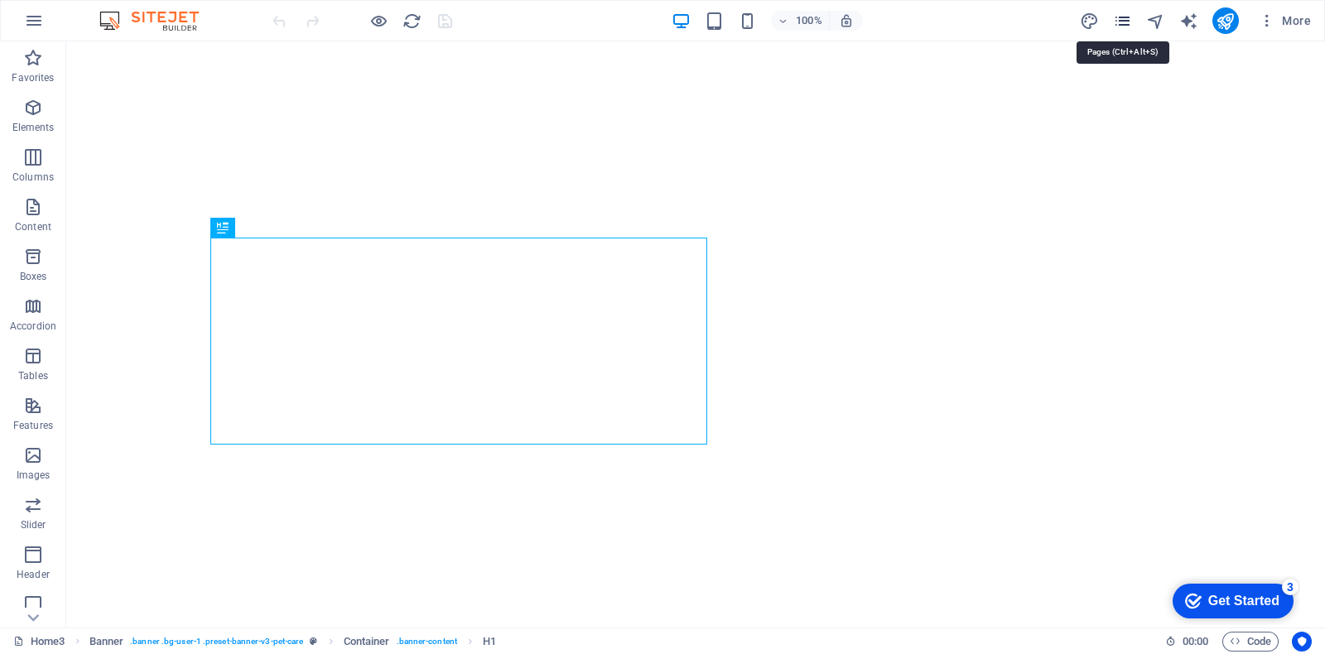
click at [1117, 18] on icon "pages" at bounding box center [1122, 21] width 19 height 19
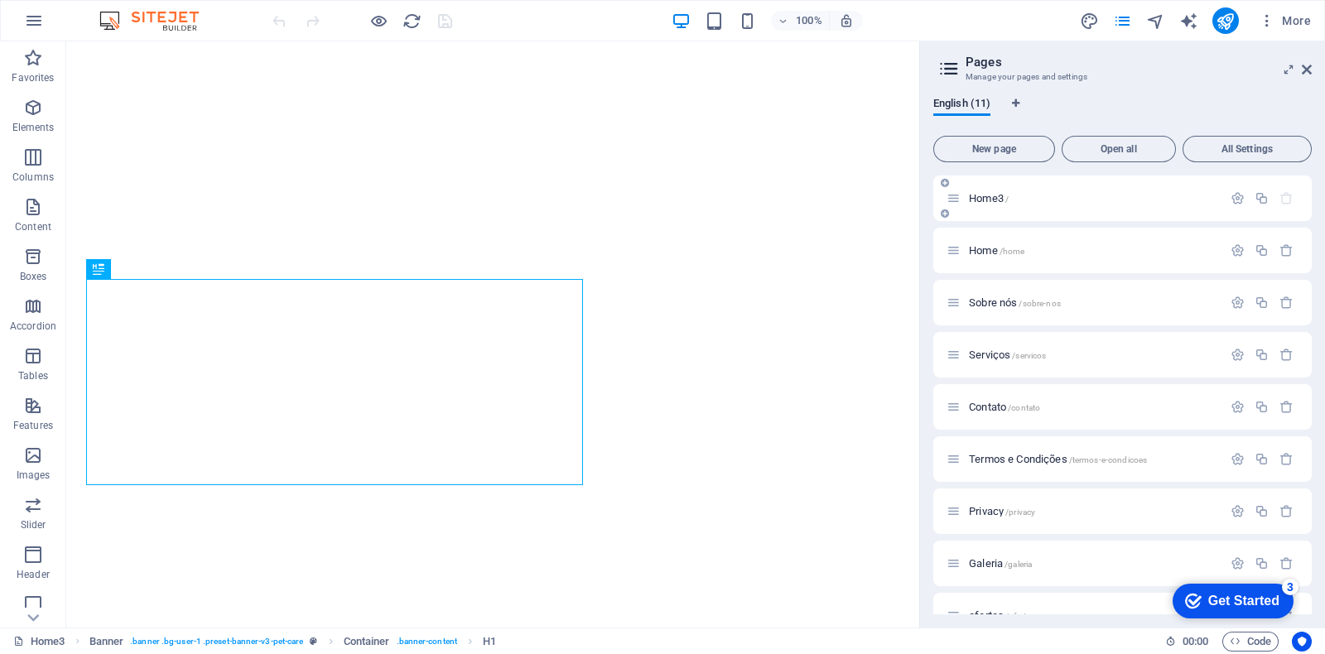
click at [991, 198] on span "Home3 /" at bounding box center [989, 198] width 40 height 12
click at [990, 196] on span "Home3 /" at bounding box center [989, 198] width 40 height 12
click at [1311, 66] on icon at bounding box center [1307, 69] width 10 height 13
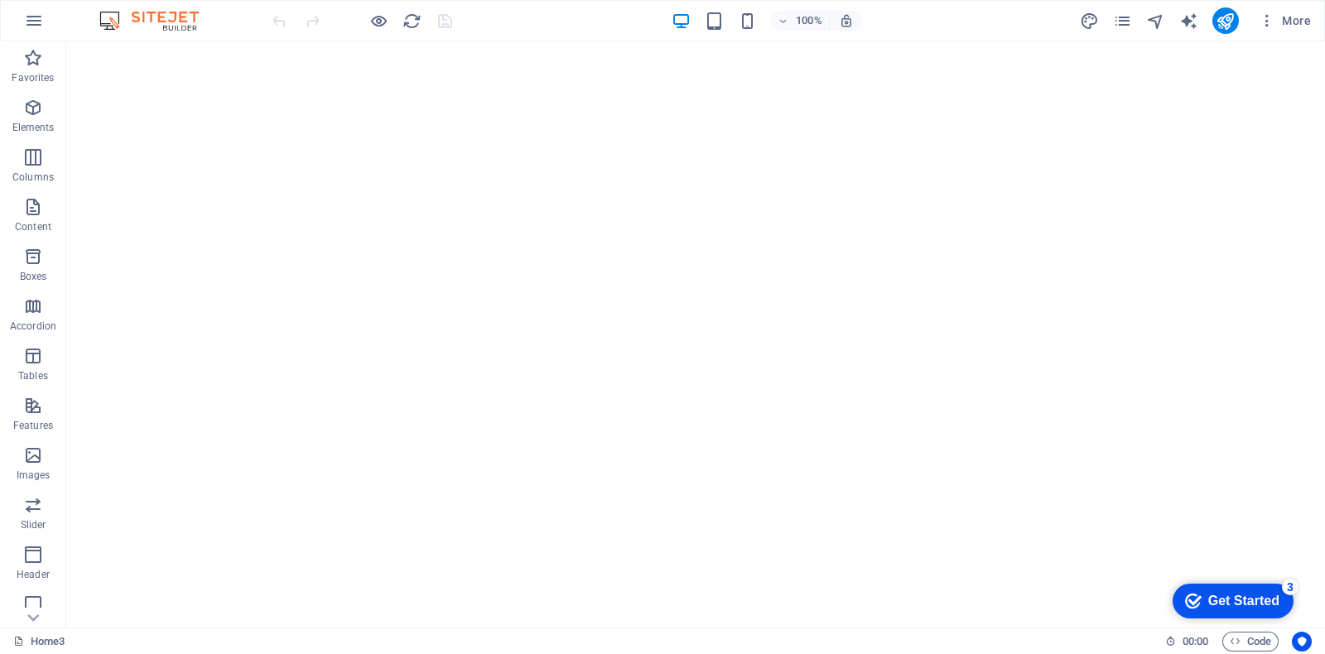
click at [439, 21] on div at bounding box center [362, 20] width 186 height 27
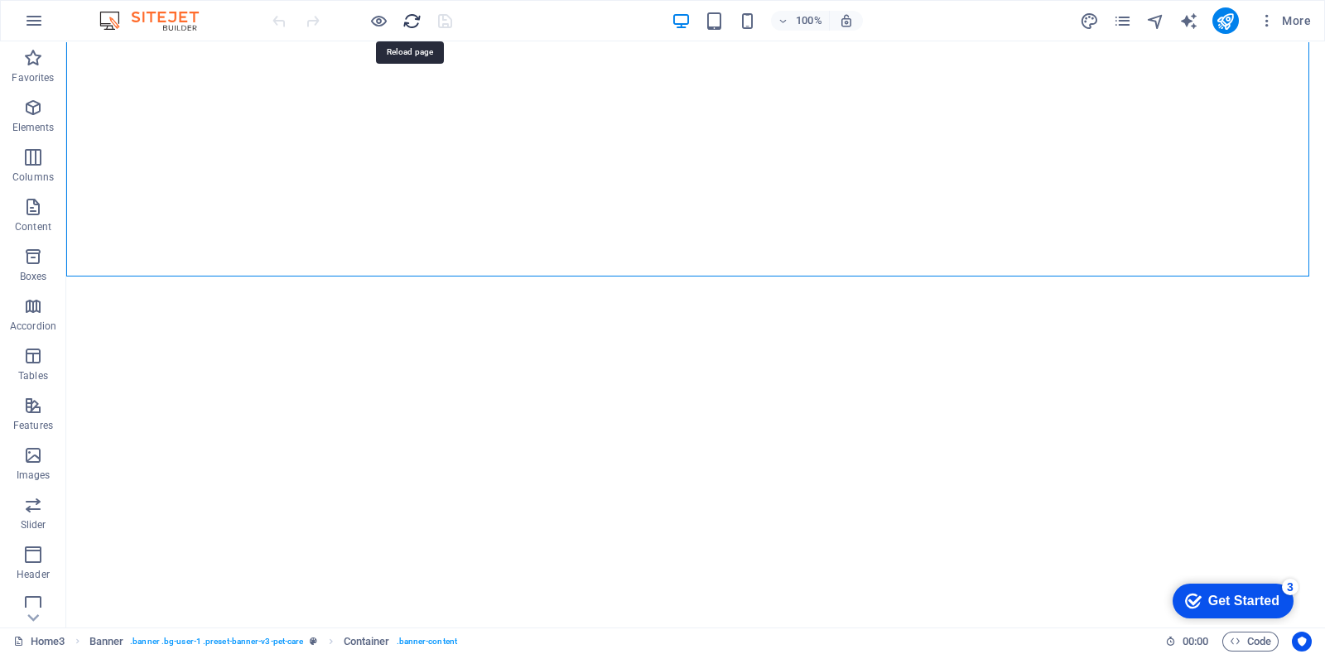
click at [412, 17] on icon "reload" at bounding box center [411, 21] width 19 height 19
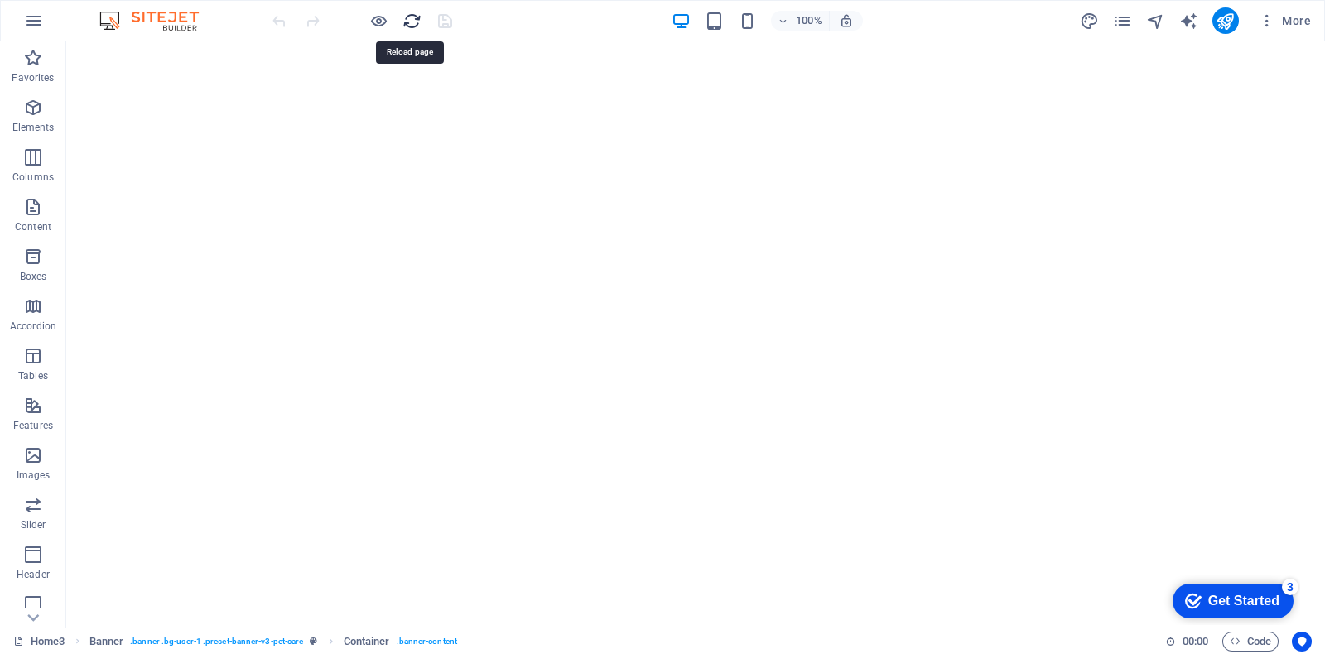
click at [412, 16] on icon "reload" at bounding box center [411, 21] width 19 height 19
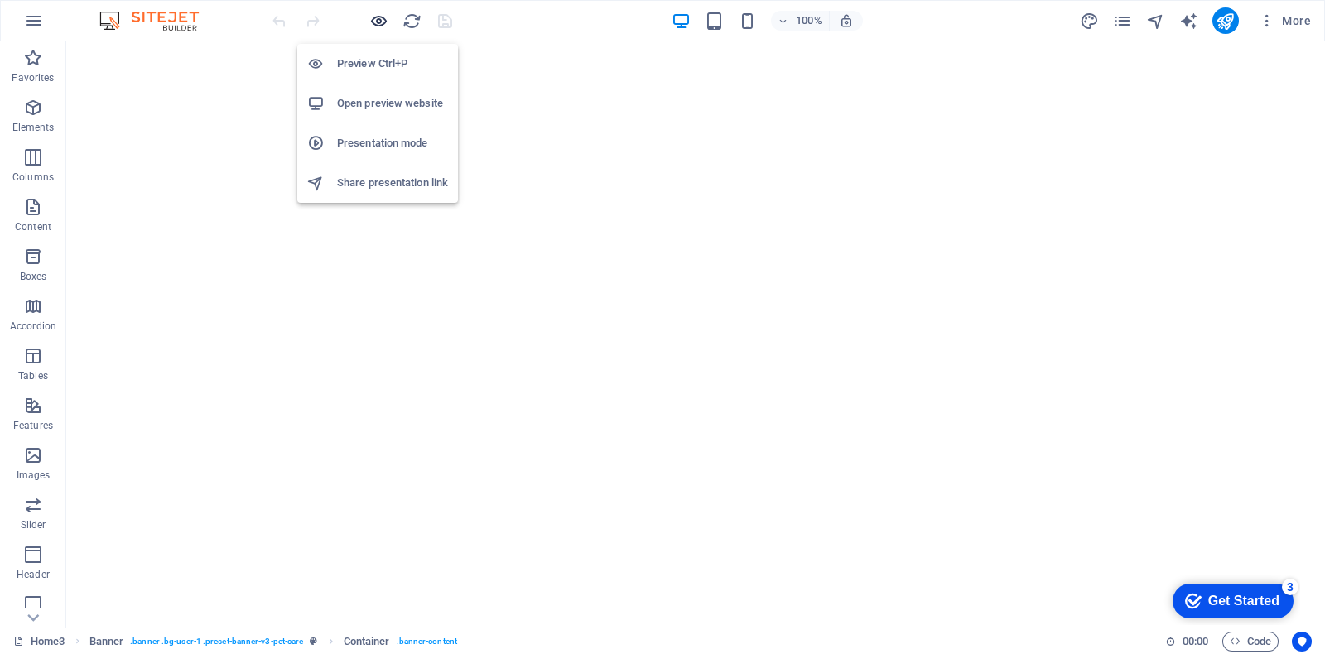
click at [376, 17] on icon "button" at bounding box center [378, 21] width 19 height 19
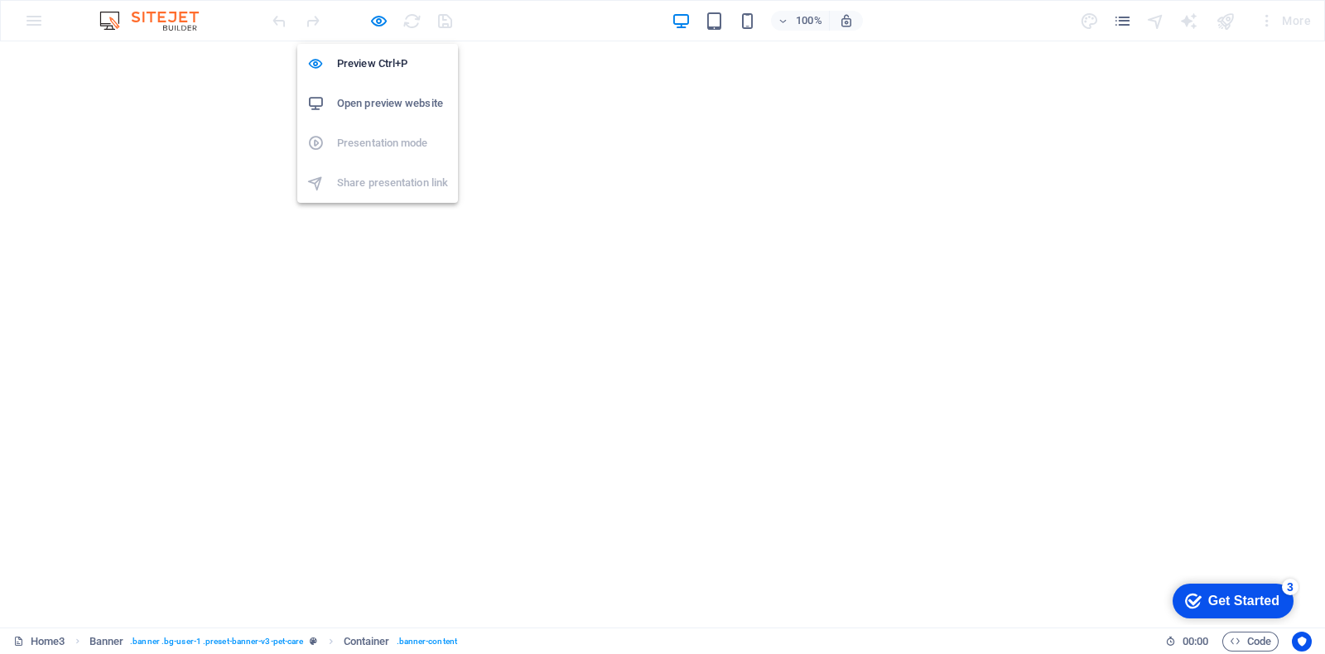
click at [387, 94] on h6 "Open preview website" at bounding box center [392, 104] width 111 height 20
